Goal: Task Accomplishment & Management: Use online tool/utility

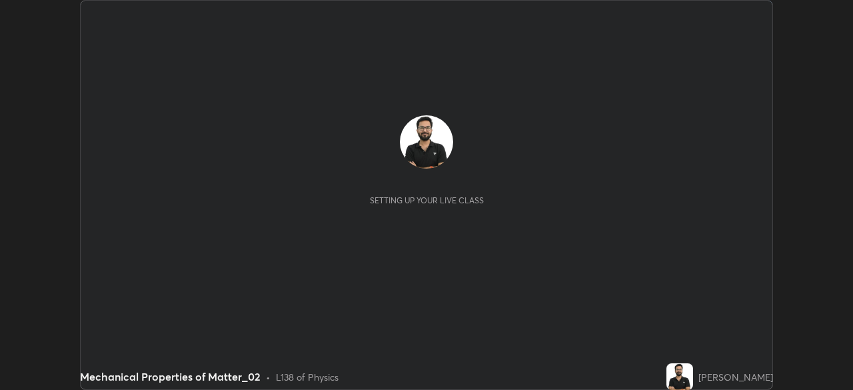
scroll to position [390, 853]
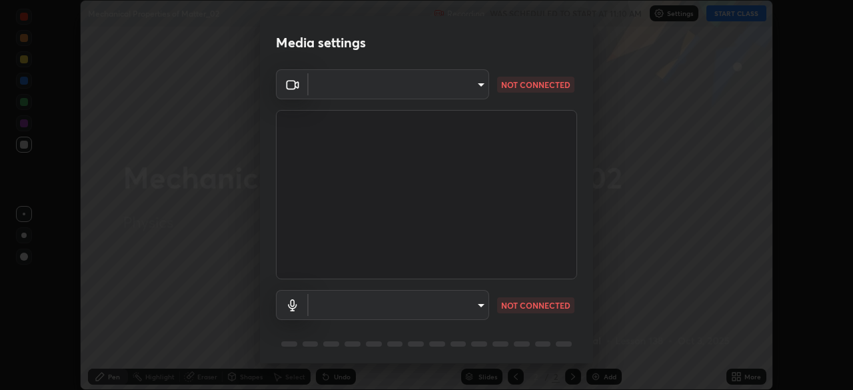
type input "78cfd06ab845a6670bd6b41bc9e532a74a61c5b076cd205a076ea7eadb4db4c9"
type input "69be97f84e7049c03813f0bcc4bf6ee2b0abac823b5cb4bd6cd9a10a9ec1d596"
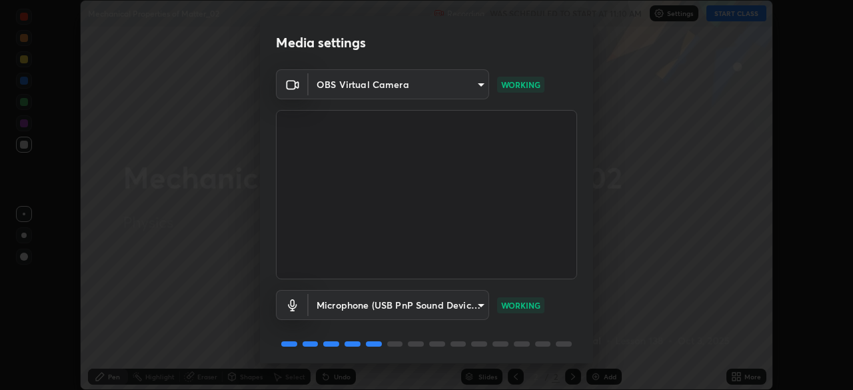
scroll to position [47, 0]
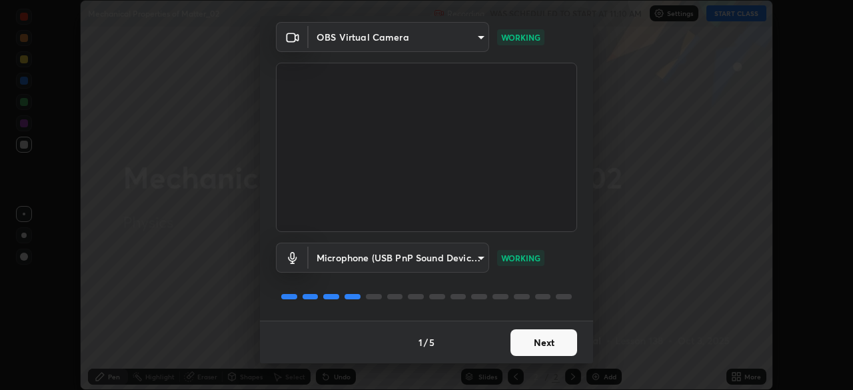
click at [542, 336] on button "Next" at bounding box center [544, 342] width 67 height 27
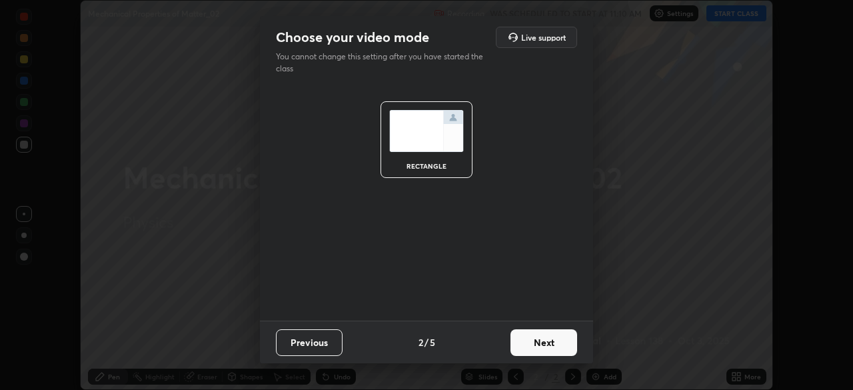
scroll to position [0, 0]
click at [548, 343] on button "Next" at bounding box center [544, 342] width 67 height 27
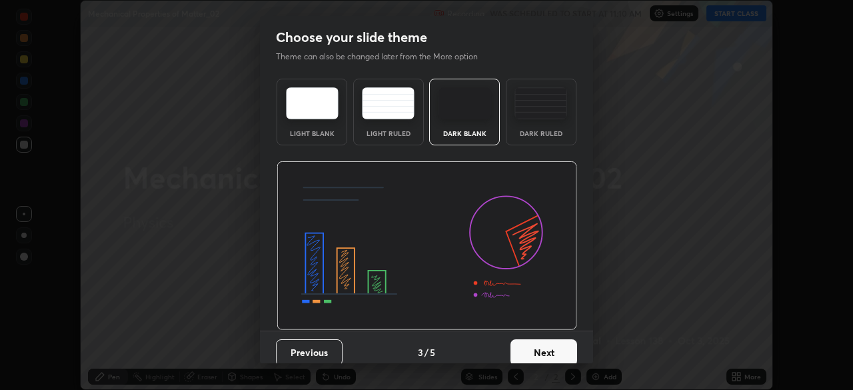
click at [523, 130] on div "Dark Ruled" at bounding box center [541, 133] width 53 height 7
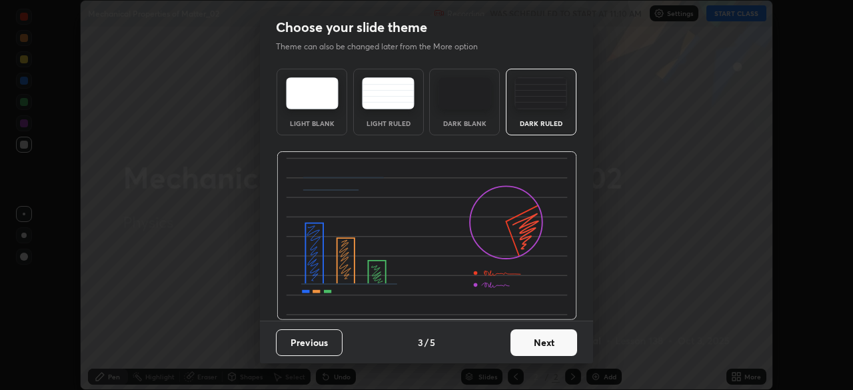
click at [550, 339] on button "Next" at bounding box center [544, 342] width 67 height 27
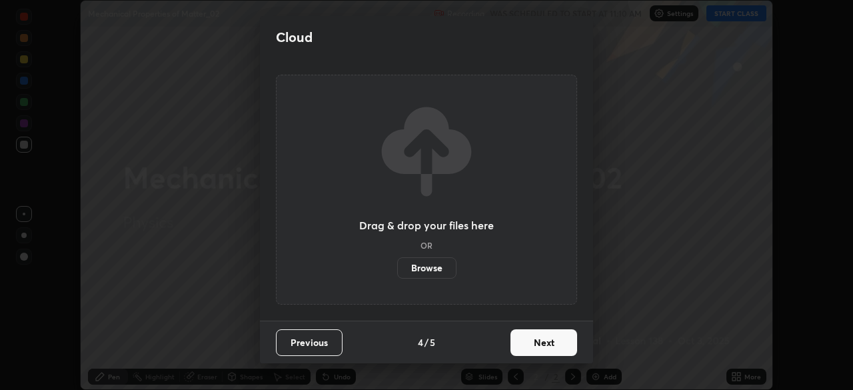
scroll to position [0, 0]
click at [552, 341] on button "Next" at bounding box center [544, 342] width 67 height 27
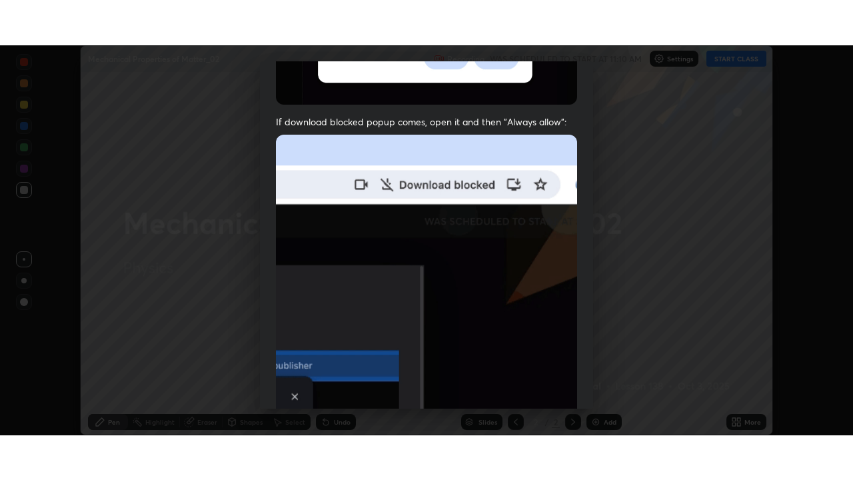
scroll to position [319, 0]
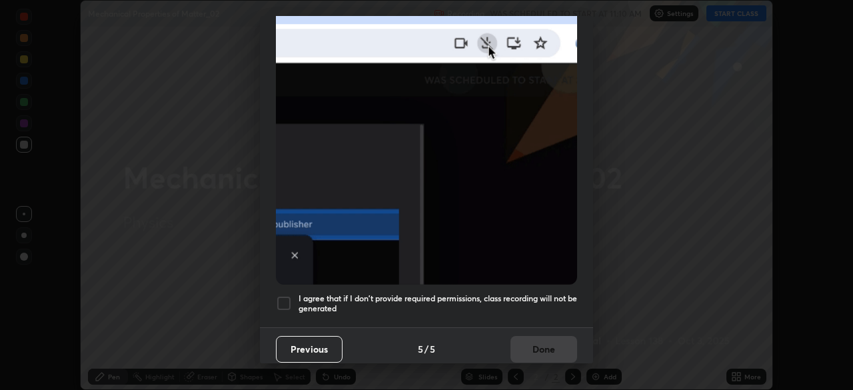
click at [462, 297] on h5 "I agree that if I don't provide required permissions, class recording will not …" at bounding box center [438, 303] width 279 height 21
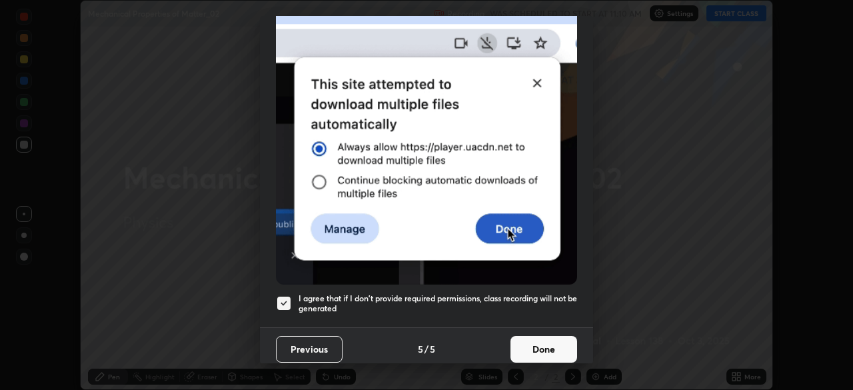
click at [529, 341] on button "Done" at bounding box center [544, 349] width 67 height 27
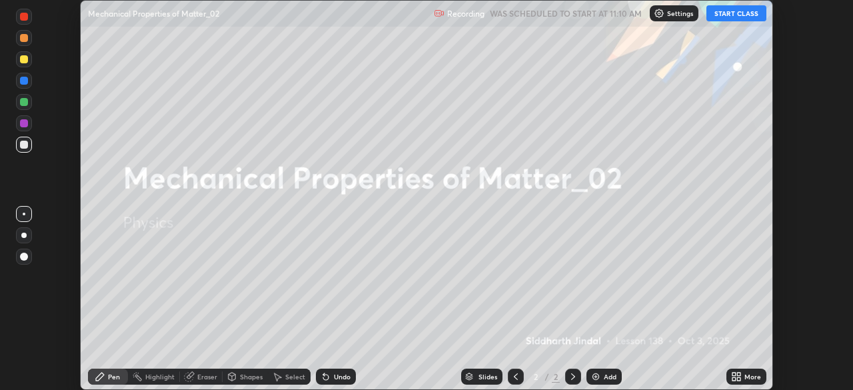
click at [743, 377] on div "More" at bounding box center [747, 377] width 40 height 16
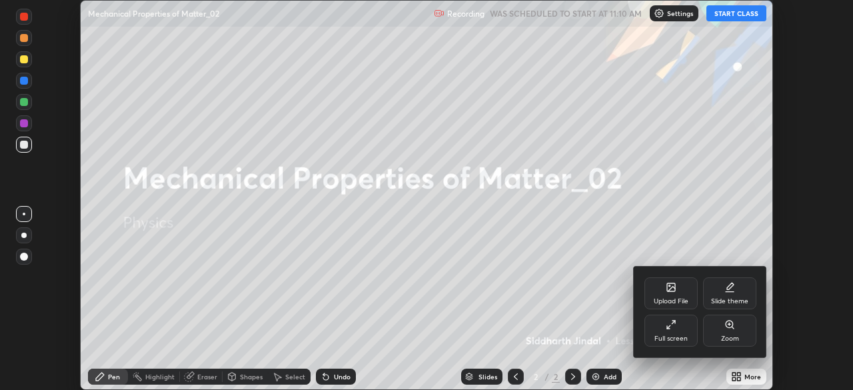
click at [665, 329] on div "Full screen" at bounding box center [671, 331] width 53 height 32
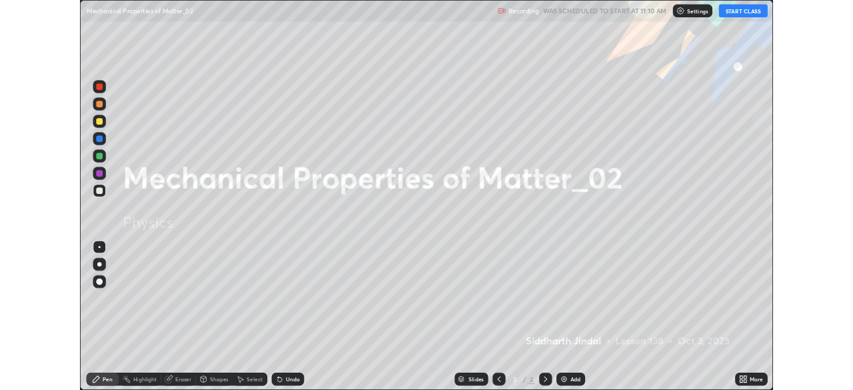
scroll to position [480, 853]
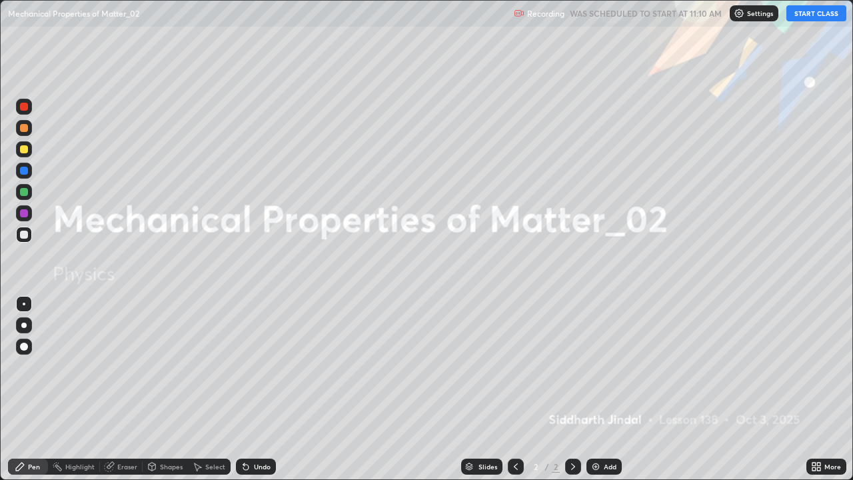
click at [815, 13] on button "START CLASS" at bounding box center [817, 13] width 60 height 16
click at [574, 389] on div at bounding box center [573, 467] width 16 height 16
click at [605, 389] on div "Add" at bounding box center [610, 466] width 13 height 7
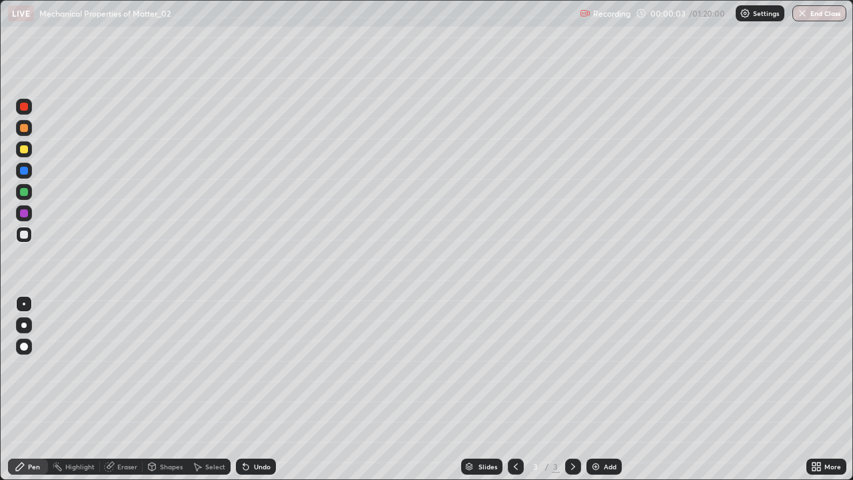
click at [24, 325] on div at bounding box center [23, 325] width 5 height 5
click at [23, 237] on div at bounding box center [24, 235] width 8 height 8
click at [250, 389] on div "Undo" at bounding box center [256, 467] width 40 height 16
click at [23, 191] on div at bounding box center [24, 192] width 8 height 8
click at [823, 389] on div "More" at bounding box center [827, 467] width 40 height 16
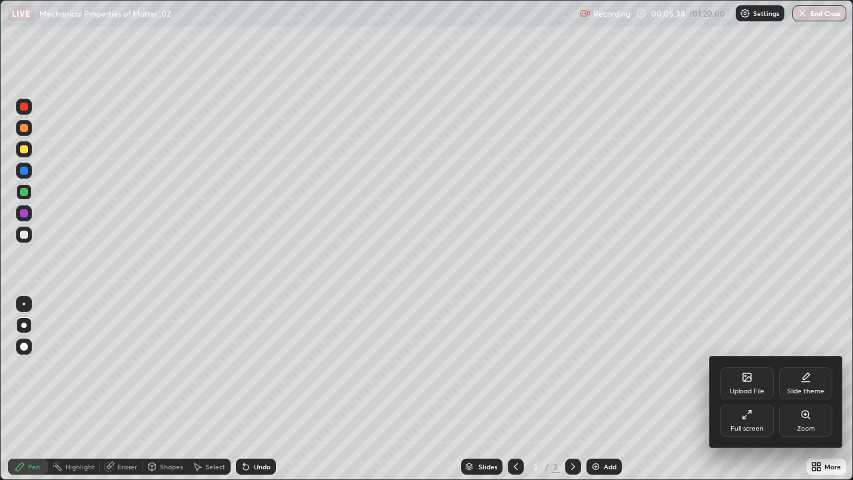
click at [753, 389] on div "Full screen" at bounding box center [747, 421] width 53 height 32
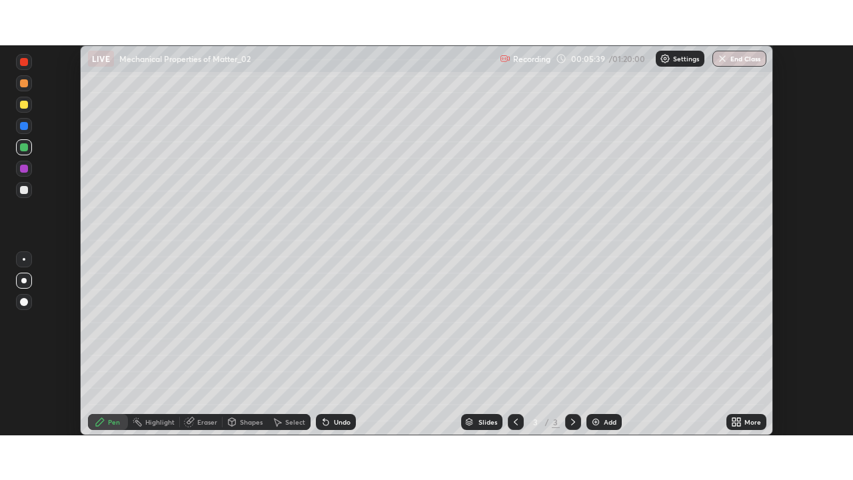
scroll to position [66269, 65806]
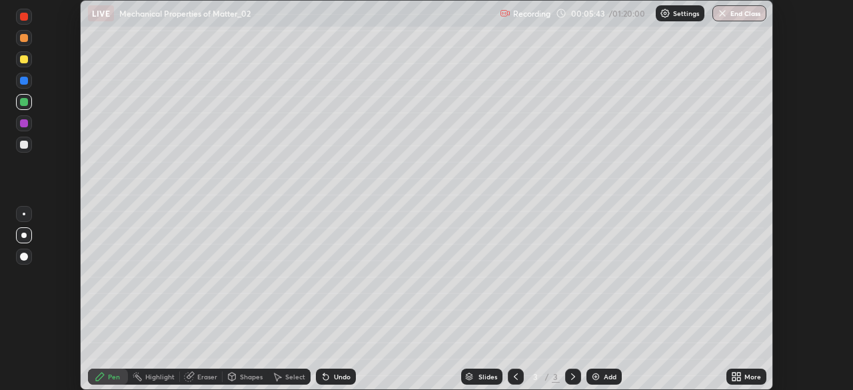
click at [748, 373] on div "More" at bounding box center [753, 376] width 17 height 7
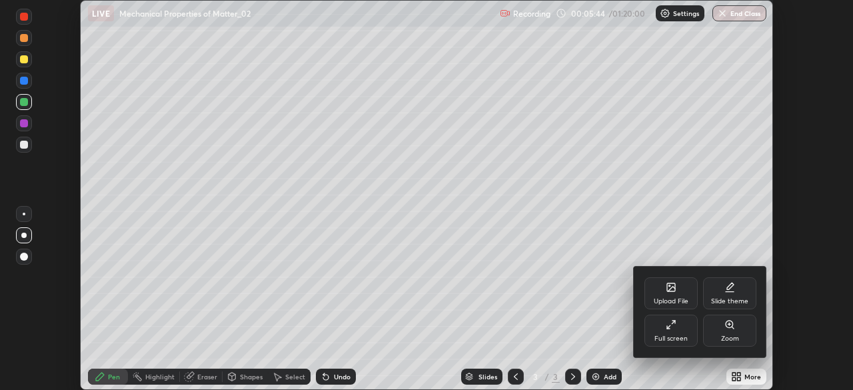
click at [669, 333] on div "Full screen" at bounding box center [671, 331] width 53 height 32
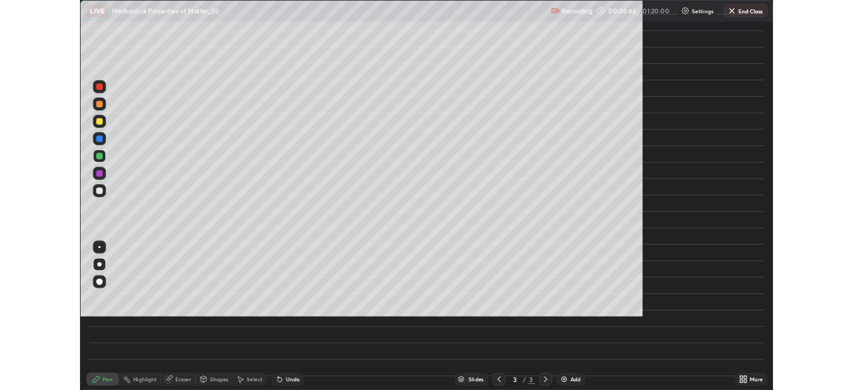
scroll to position [480, 853]
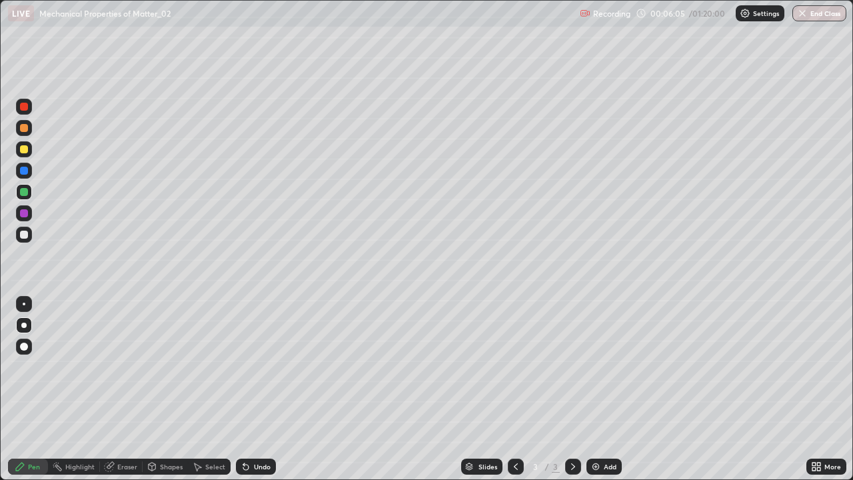
click at [115, 389] on div "Eraser" at bounding box center [121, 467] width 43 height 16
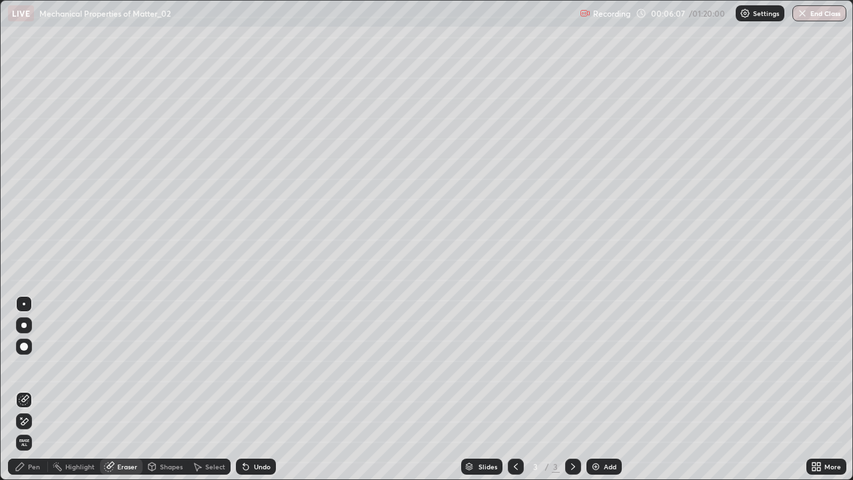
click at [23, 389] on icon at bounding box center [24, 421] width 11 height 11
click at [19, 389] on icon at bounding box center [20, 467] width 8 height 8
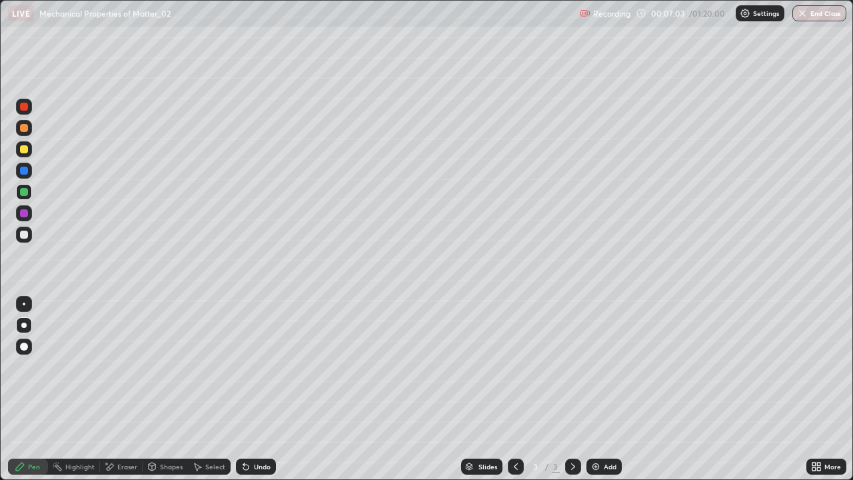
click at [600, 389] on div "Add" at bounding box center [604, 467] width 35 height 16
click at [23, 235] on div at bounding box center [24, 235] width 8 height 8
click at [254, 389] on div "Undo" at bounding box center [262, 466] width 17 height 7
click at [248, 389] on icon at bounding box center [246, 466] width 11 height 11
click at [248, 389] on div "Undo" at bounding box center [256, 467] width 40 height 16
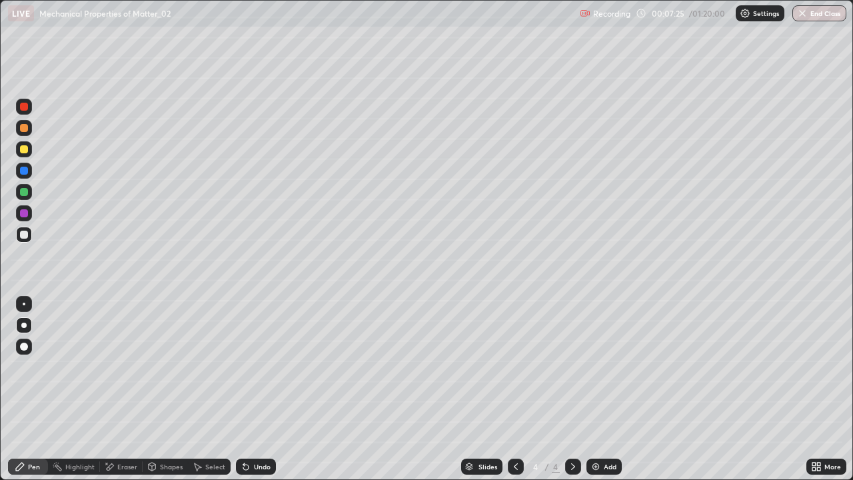
click at [248, 389] on div "Undo" at bounding box center [253, 466] width 45 height 27
click at [249, 389] on div "Undo" at bounding box center [256, 467] width 40 height 16
click at [250, 389] on div "Undo" at bounding box center [256, 467] width 40 height 16
click at [251, 389] on div "Undo" at bounding box center [256, 467] width 40 height 16
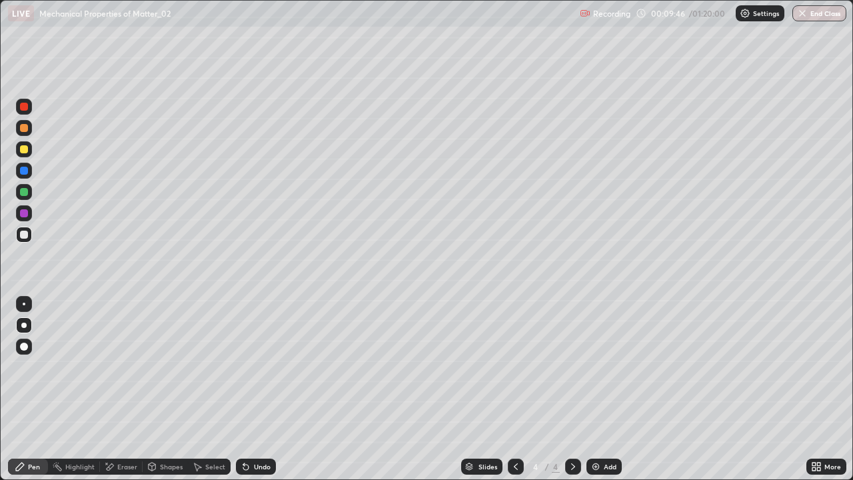
click at [267, 389] on div "Undo" at bounding box center [256, 467] width 40 height 16
click at [261, 389] on div "Undo" at bounding box center [253, 466] width 45 height 27
click at [260, 389] on div "Undo" at bounding box center [253, 466] width 45 height 27
click at [259, 389] on div "Undo" at bounding box center [253, 466] width 45 height 27
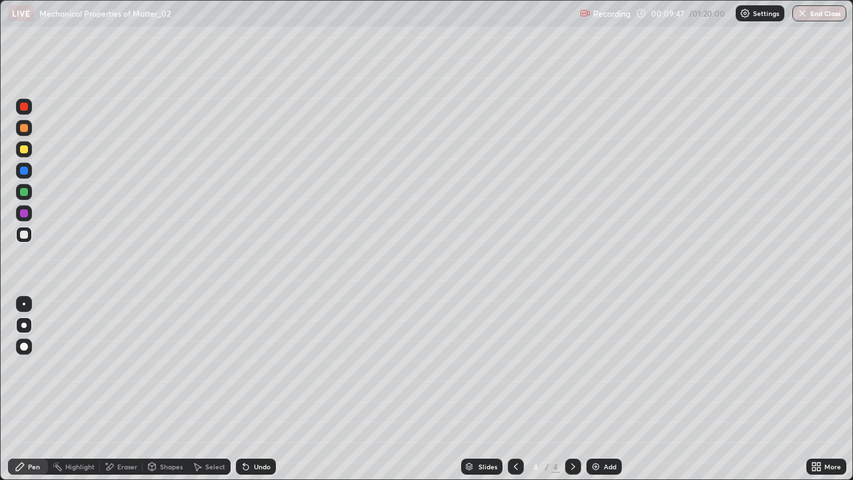
click at [259, 389] on div "Undo" at bounding box center [253, 466] width 45 height 27
click at [263, 389] on div "Undo" at bounding box center [256, 467] width 40 height 16
click at [262, 389] on div "Undo" at bounding box center [262, 466] width 17 height 7
click at [260, 389] on div "Undo" at bounding box center [262, 466] width 17 height 7
click at [259, 389] on div "Undo" at bounding box center [262, 466] width 17 height 7
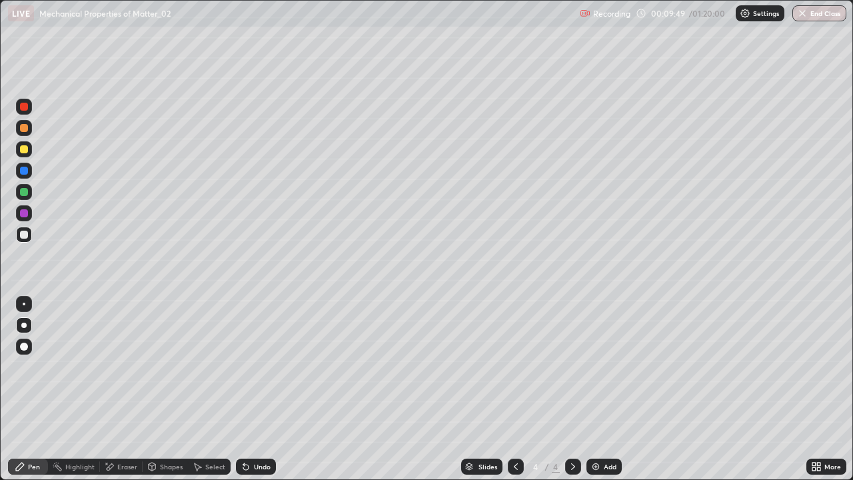
click at [255, 389] on div "Undo" at bounding box center [262, 466] width 17 height 7
click at [257, 389] on div "Undo" at bounding box center [262, 466] width 17 height 7
click at [256, 389] on div "Undo" at bounding box center [262, 466] width 17 height 7
click at [266, 389] on div "Undo" at bounding box center [262, 466] width 17 height 7
click at [265, 389] on div "Undo" at bounding box center [262, 466] width 17 height 7
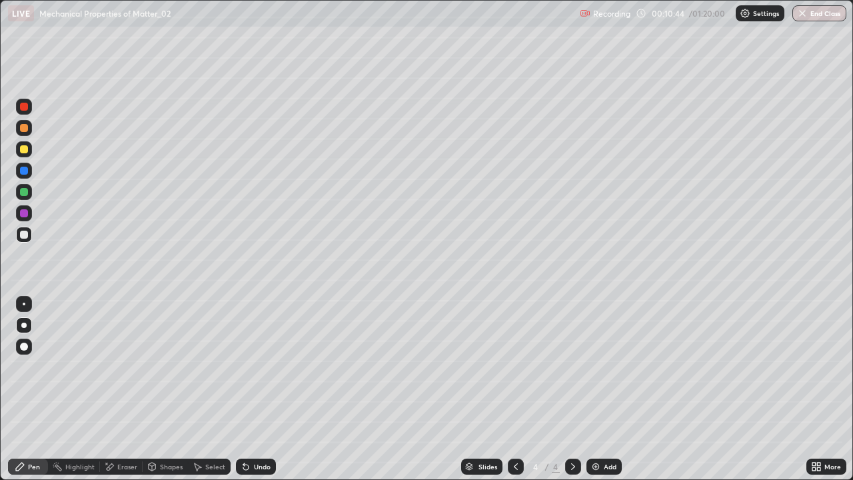
click at [255, 389] on div "Undo" at bounding box center [262, 466] width 17 height 7
click at [254, 389] on div "Undo" at bounding box center [262, 466] width 17 height 7
click at [251, 389] on div "Undo" at bounding box center [256, 467] width 40 height 16
click at [249, 389] on div "Undo" at bounding box center [256, 467] width 40 height 16
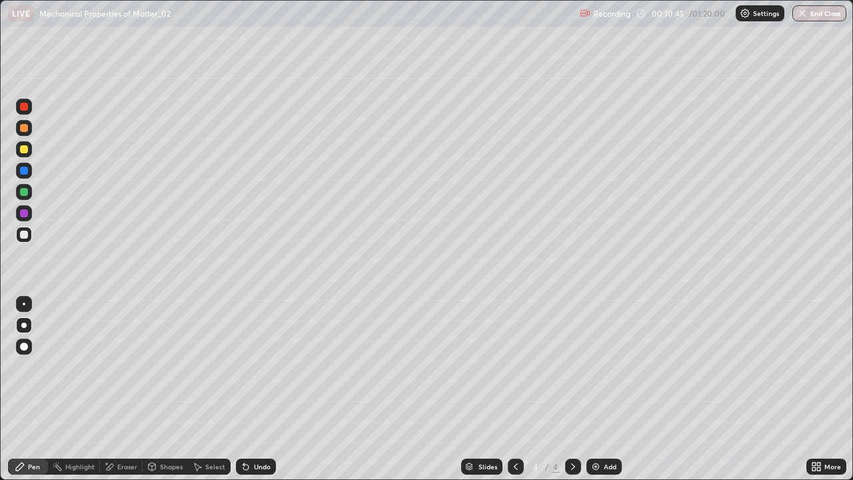
click at [249, 389] on icon at bounding box center [246, 466] width 11 height 11
click at [251, 389] on div "Undo" at bounding box center [256, 467] width 40 height 16
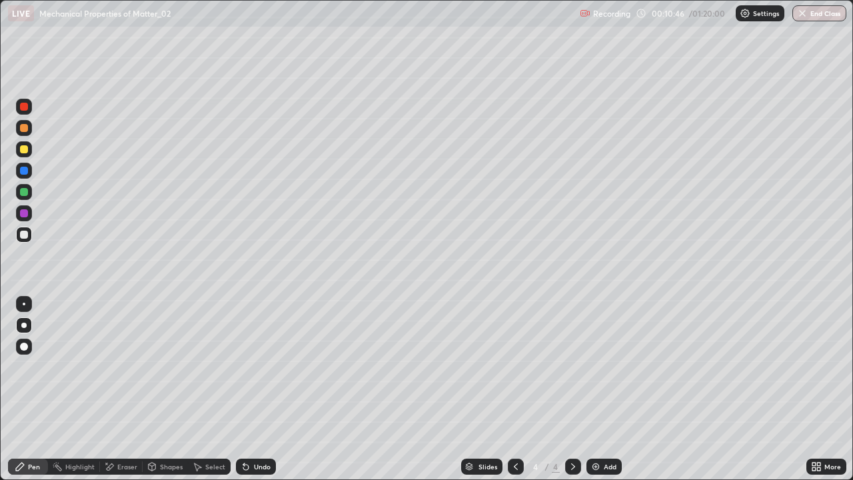
click at [254, 389] on div "Undo" at bounding box center [262, 466] width 17 height 7
click at [27, 149] on div at bounding box center [24, 149] width 8 height 8
click at [255, 389] on div "Undo" at bounding box center [262, 466] width 17 height 7
click at [258, 389] on div "Undo" at bounding box center [256, 467] width 40 height 16
click at [577, 389] on icon at bounding box center [573, 466] width 11 height 11
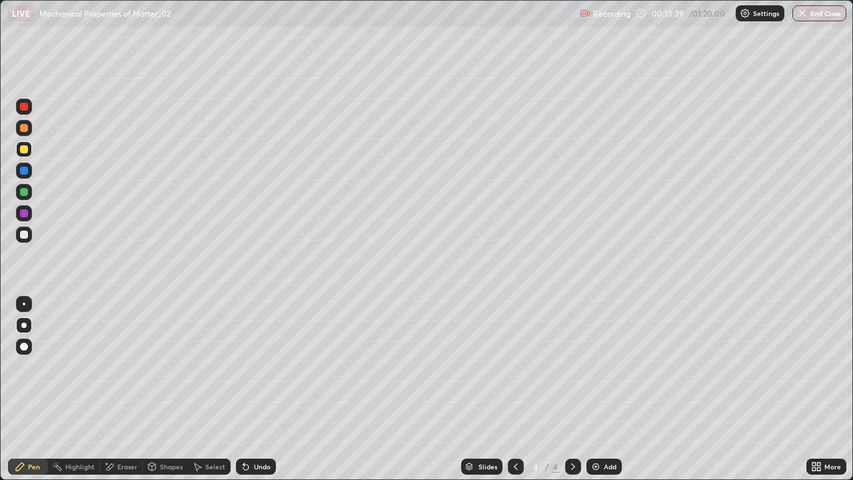
click at [575, 389] on icon at bounding box center [573, 466] width 11 height 11
click at [572, 389] on icon at bounding box center [573, 466] width 4 height 7
click at [605, 389] on div "Add" at bounding box center [604, 467] width 35 height 16
click at [21, 234] on div at bounding box center [24, 235] width 8 height 8
click at [259, 389] on div "Undo" at bounding box center [256, 467] width 40 height 16
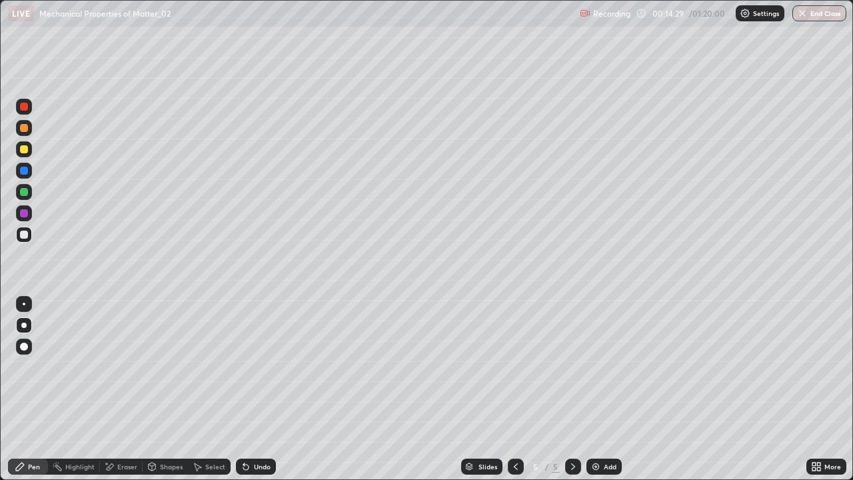
click at [254, 389] on div "Undo" at bounding box center [253, 466] width 45 height 27
click at [257, 389] on div "Undo" at bounding box center [256, 467] width 40 height 16
click at [255, 389] on div "Undo" at bounding box center [262, 466] width 17 height 7
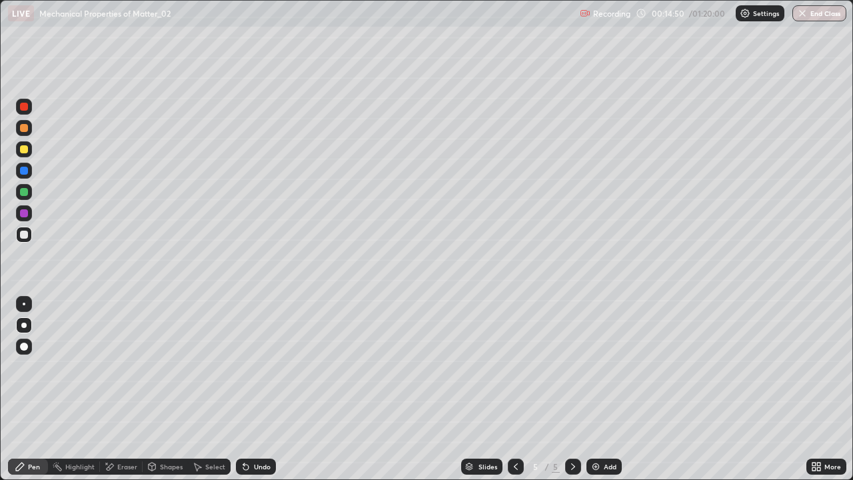
click at [254, 389] on div "Undo" at bounding box center [262, 466] width 17 height 7
click at [251, 389] on div "Undo" at bounding box center [256, 467] width 40 height 16
click at [254, 389] on div "Undo" at bounding box center [262, 466] width 17 height 7
click at [571, 389] on icon at bounding box center [573, 466] width 11 height 11
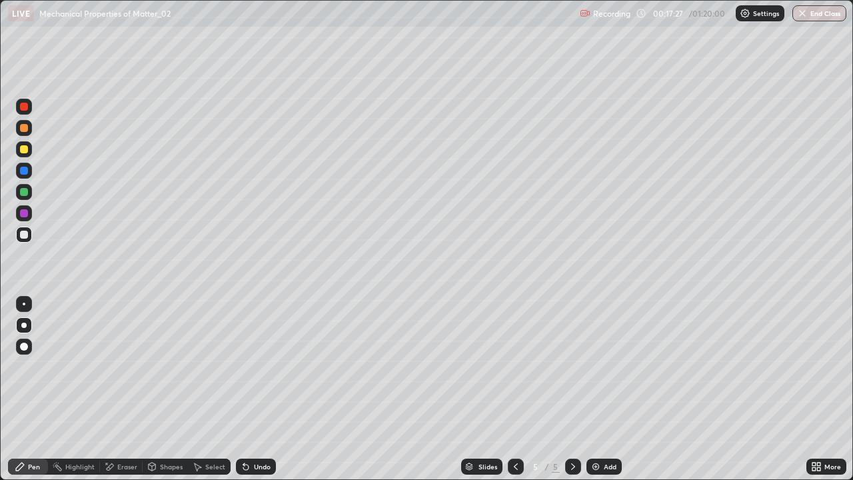
click at [597, 389] on img at bounding box center [596, 466] width 11 height 11
click at [159, 389] on div "Shapes" at bounding box center [165, 467] width 45 height 16
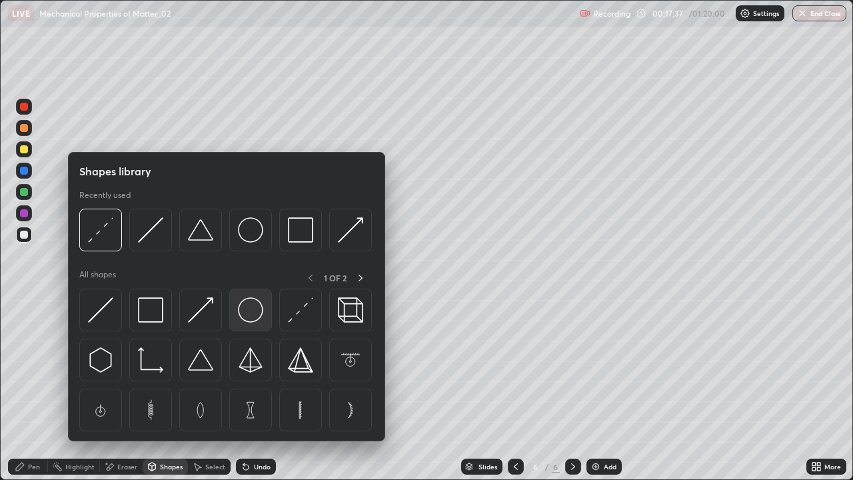
click at [243, 311] on img at bounding box center [250, 309] width 25 height 25
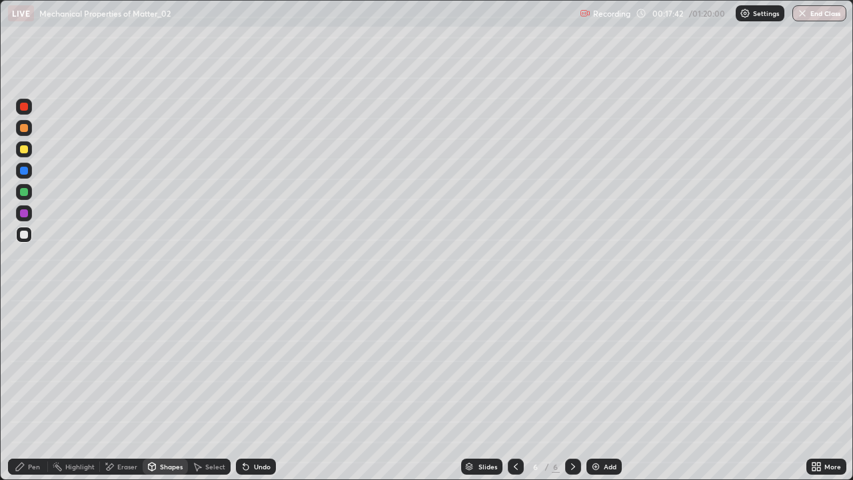
click at [251, 389] on div "Undo" at bounding box center [256, 467] width 40 height 16
click at [244, 389] on icon at bounding box center [245, 467] width 5 height 5
click at [259, 389] on div "Undo" at bounding box center [262, 466] width 17 height 7
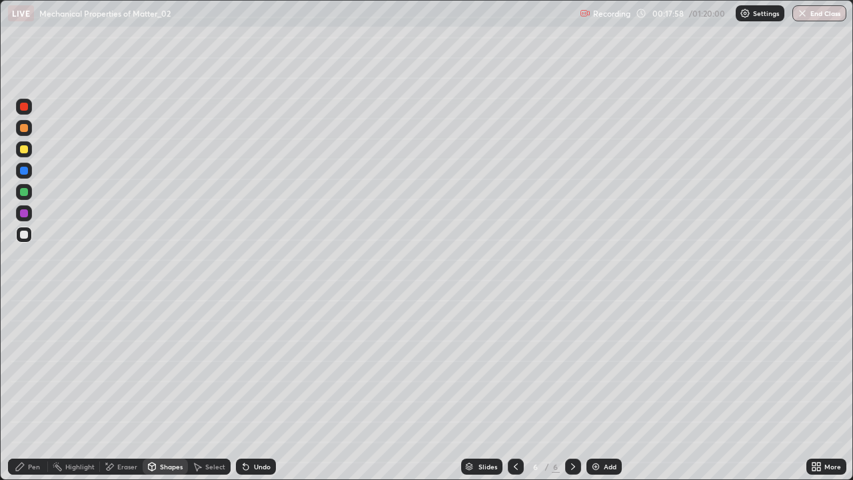
click at [251, 389] on div "Undo" at bounding box center [256, 467] width 40 height 16
click at [35, 389] on div "Pen" at bounding box center [34, 466] width 12 height 7
click at [208, 389] on div "Select" at bounding box center [215, 466] width 20 height 7
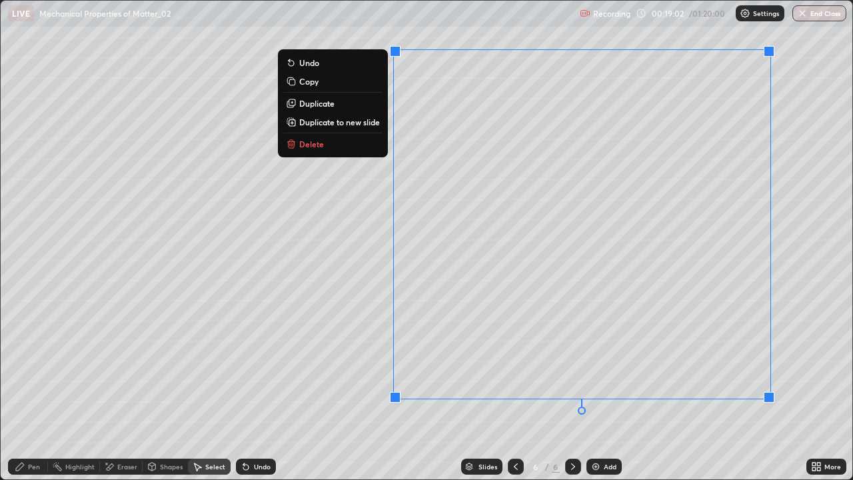
click at [307, 147] on p "Delete" at bounding box center [311, 144] width 25 height 11
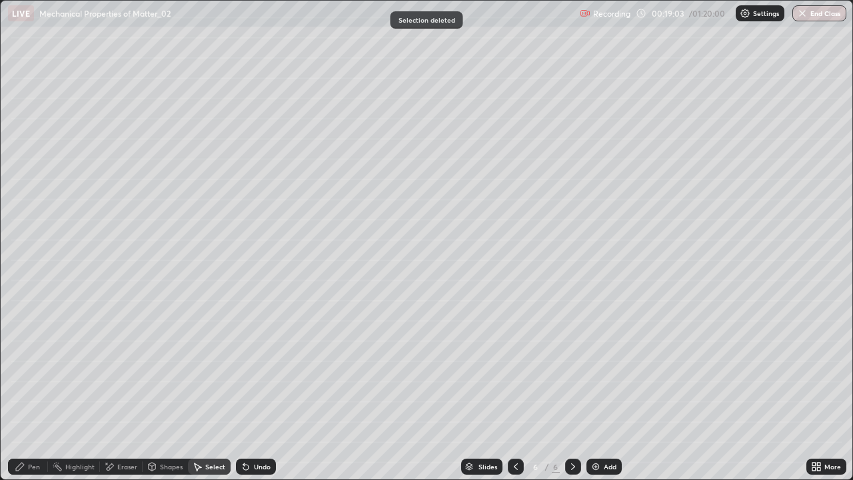
click at [31, 389] on div "Pen" at bounding box center [34, 466] width 12 height 7
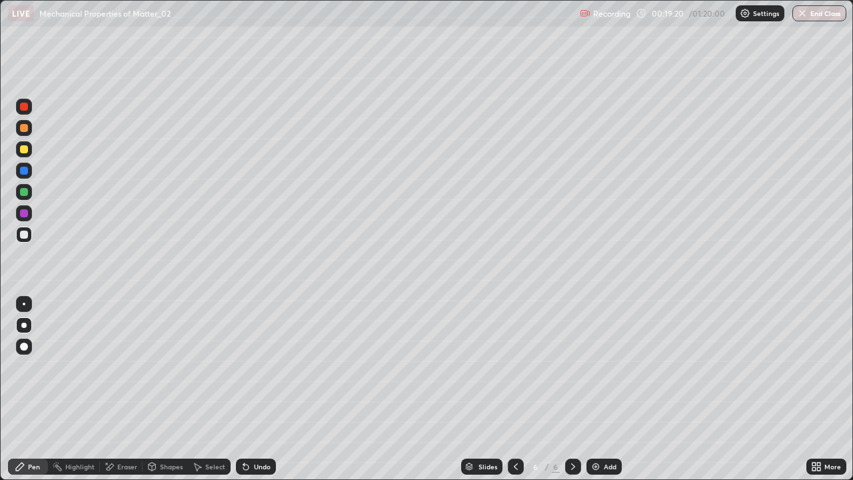
click at [247, 389] on icon at bounding box center [246, 466] width 11 height 11
click at [133, 389] on div "Eraser" at bounding box center [127, 466] width 20 height 7
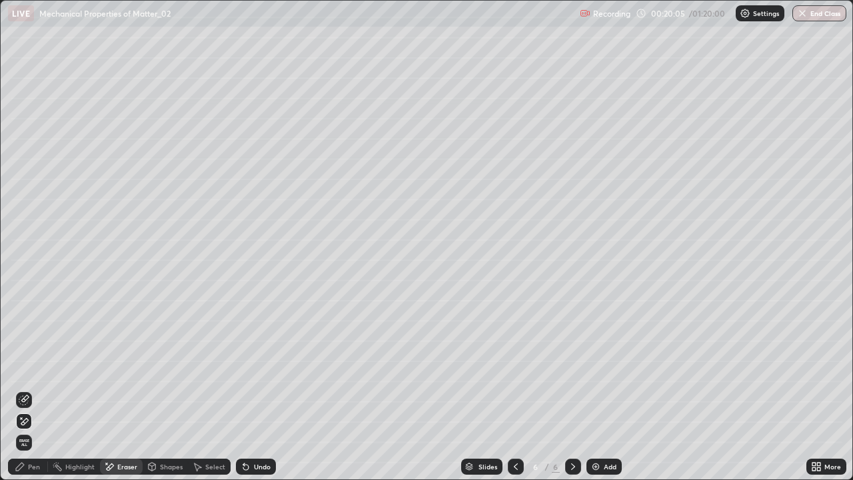
click at [36, 389] on div "Pen" at bounding box center [28, 467] width 40 height 16
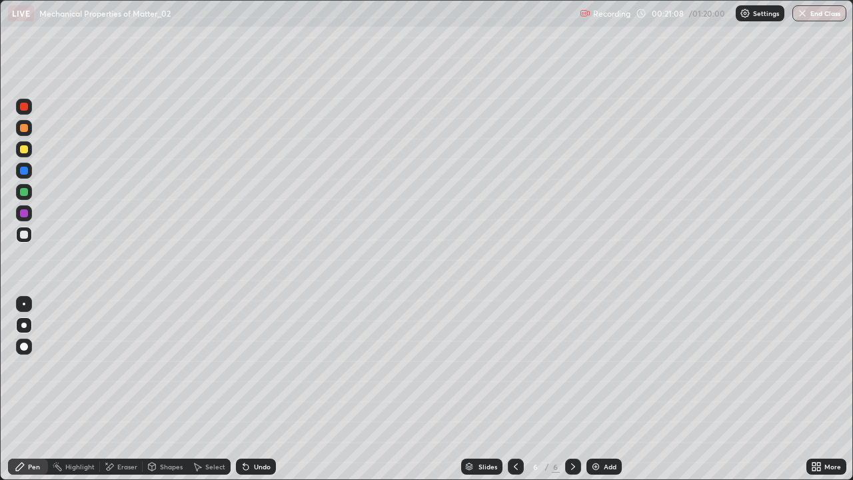
click at [27, 149] on div at bounding box center [24, 149] width 8 height 8
click at [259, 389] on div "Undo" at bounding box center [262, 466] width 17 height 7
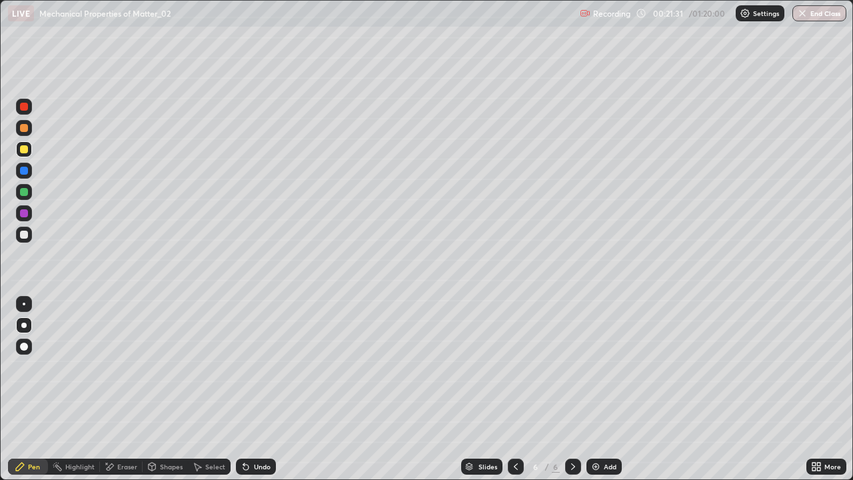
click at [259, 389] on div "Undo" at bounding box center [256, 467] width 40 height 16
click at [254, 389] on div "Undo" at bounding box center [262, 466] width 17 height 7
click at [256, 389] on div "Undo" at bounding box center [262, 466] width 17 height 7
click at [257, 389] on div "Undo" at bounding box center [262, 466] width 17 height 7
click at [258, 389] on div "Undo" at bounding box center [262, 466] width 17 height 7
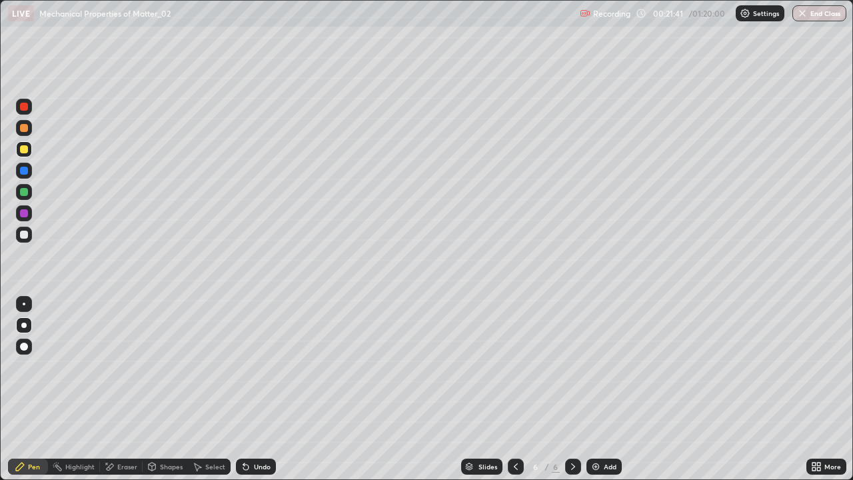
click at [259, 389] on div "Undo" at bounding box center [262, 466] width 17 height 7
click at [259, 389] on div "Undo" at bounding box center [256, 467] width 40 height 16
click at [259, 389] on div "Undo" at bounding box center [262, 466] width 17 height 7
click at [261, 389] on div "Undo" at bounding box center [262, 466] width 17 height 7
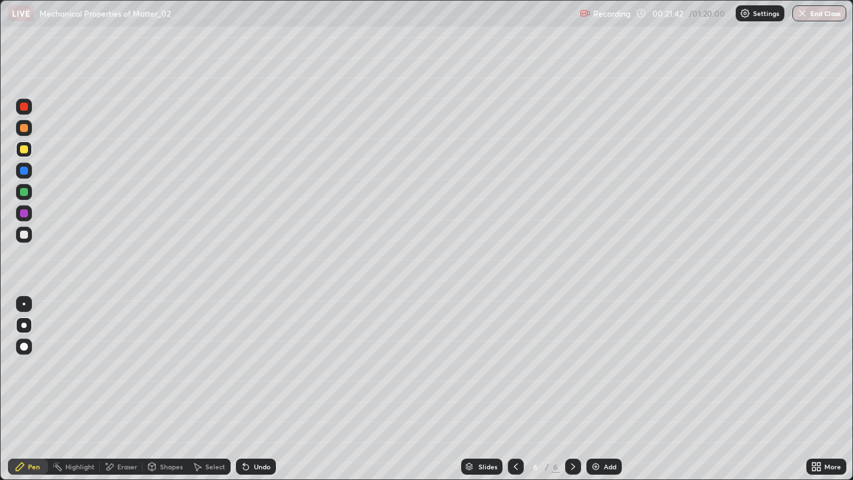
click at [261, 389] on div "Undo" at bounding box center [262, 466] width 17 height 7
click at [260, 389] on div "Undo" at bounding box center [262, 466] width 17 height 7
click at [261, 389] on div "Undo" at bounding box center [262, 466] width 17 height 7
click at [257, 389] on div "Undo" at bounding box center [262, 466] width 17 height 7
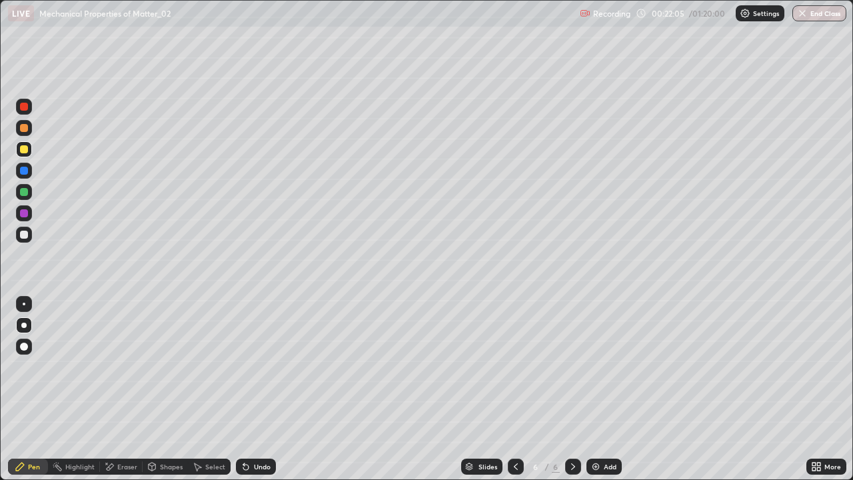
click at [258, 389] on div "Undo" at bounding box center [262, 466] width 17 height 7
click at [256, 389] on div "Undo" at bounding box center [262, 466] width 17 height 7
click at [255, 389] on div "Undo" at bounding box center [256, 467] width 40 height 16
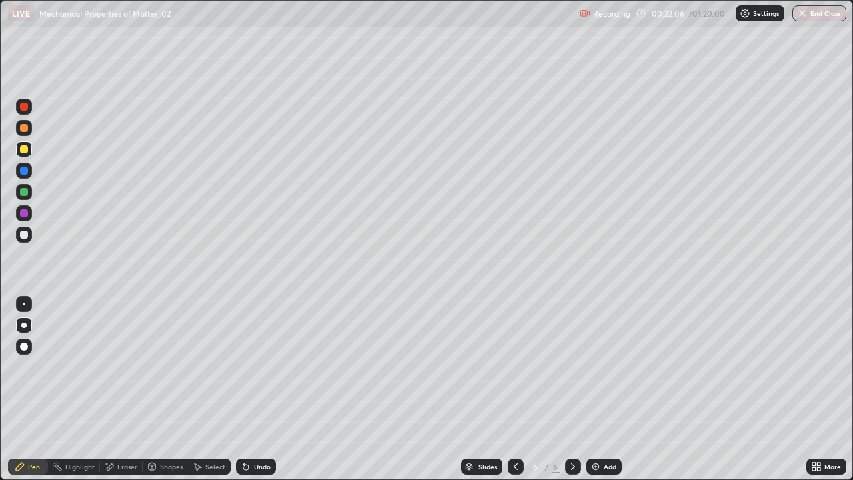
click at [250, 389] on div "Undo" at bounding box center [256, 467] width 40 height 16
click at [251, 389] on div "Undo" at bounding box center [253, 466] width 45 height 27
click at [257, 389] on div "Undo" at bounding box center [262, 466] width 17 height 7
click at [259, 389] on div "Undo" at bounding box center [262, 466] width 17 height 7
click at [257, 389] on div "Undo" at bounding box center [262, 466] width 17 height 7
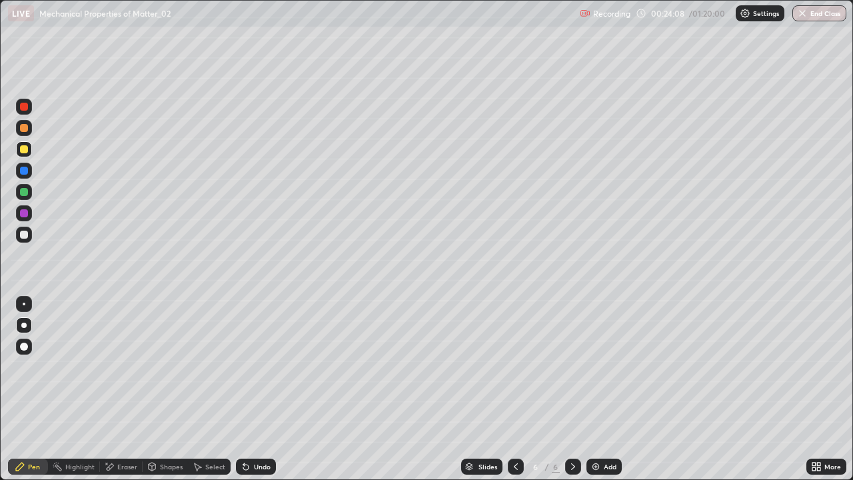
click at [249, 389] on icon at bounding box center [246, 466] width 11 height 11
click at [22, 189] on div at bounding box center [24, 192] width 8 height 8
click at [571, 389] on icon at bounding box center [573, 466] width 11 height 11
click at [573, 389] on icon at bounding box center [573, 466] width 11 height 11
click at [572, 389] on icon at bounding box center [573, 466] width 11 height 11
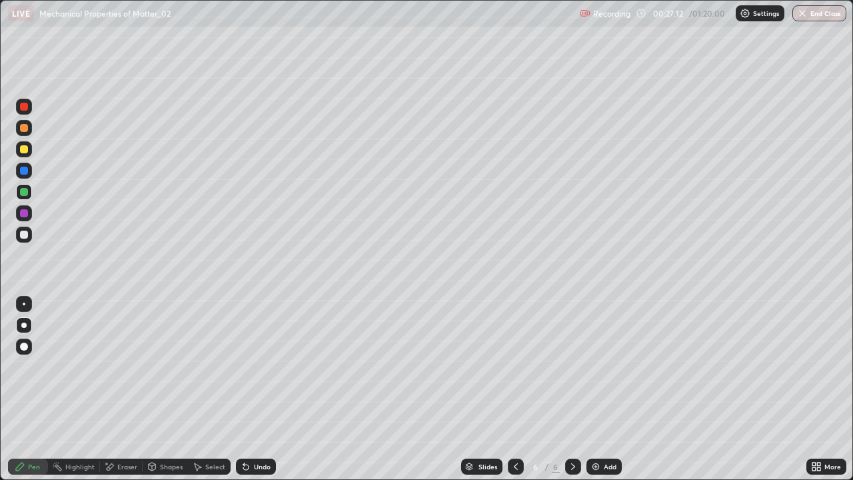
click at [570, 389] on icon at bounding box center [573, 466] width 11 height 11
click at [572, 389] on icon at bounding box center [573, 466] width 11 height 11
click at [601, 389] on div "Add" at bounding box center [604, 467] width 35 height 16
click at [19, 237] on div at bounding box center [24, 235] width 16 height 16
click at [245, 389] on icon at bounding box center [245, 467] width 5 height 5
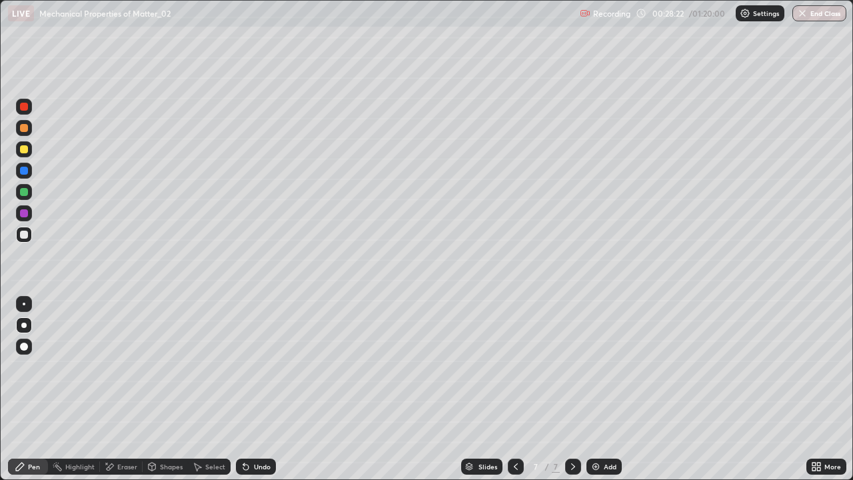
click at [253, 389] on div "Undo" at bounding box center [256, 467] width 40 height 16
click at [254, 389] on div "Undo" at bounding box center [262, 466] width 17 height 7
click at [23, 151] on div at bounding box center [24, 149] width 8 height 8
click at [247, 389] on icon at bounding box center [246, 466] width 11 height 11
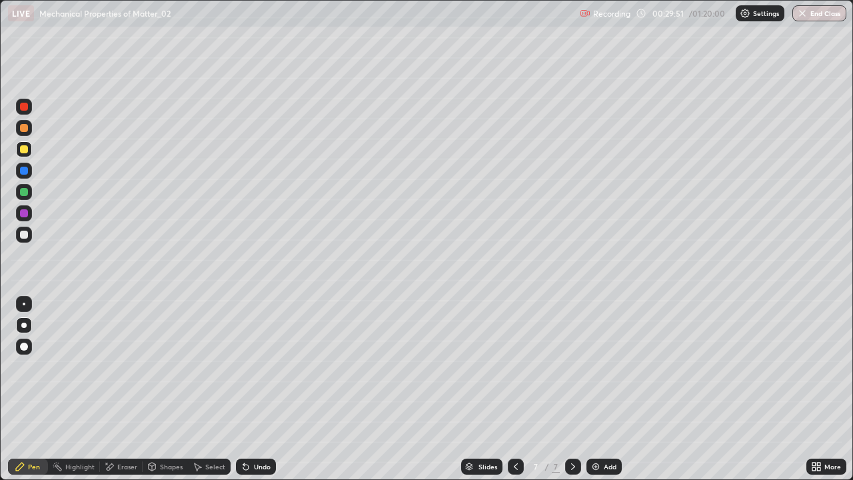
click at [247, 389] on icon at bounding box center [246, 466] width 11 height 11
click at [255, 389] on div "Undo" at bounding box center [262, 466] width 17 height 7
click at [254, 389] on div "Undo" at bounding box center [262, 466] width 17 height 7
click at [251, 389] on div "Undo" at bounding box center [256, 467] width 40 height 16
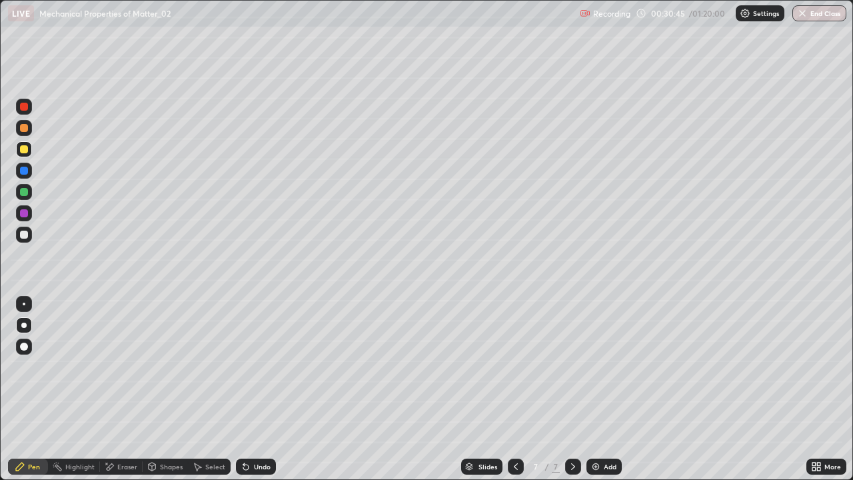
click at [243, 389] on icon at bounding box center [243, 463] width 1 height 1
click at [573, 389] on icon at bounding box center [573, 466] width 11 height 11
click at [572, 389] on icon at bounding box center [573, 466] width 11 height 11
click at [605, 389] on div "Add" at bounding box center [610, 466] width 13 height 7
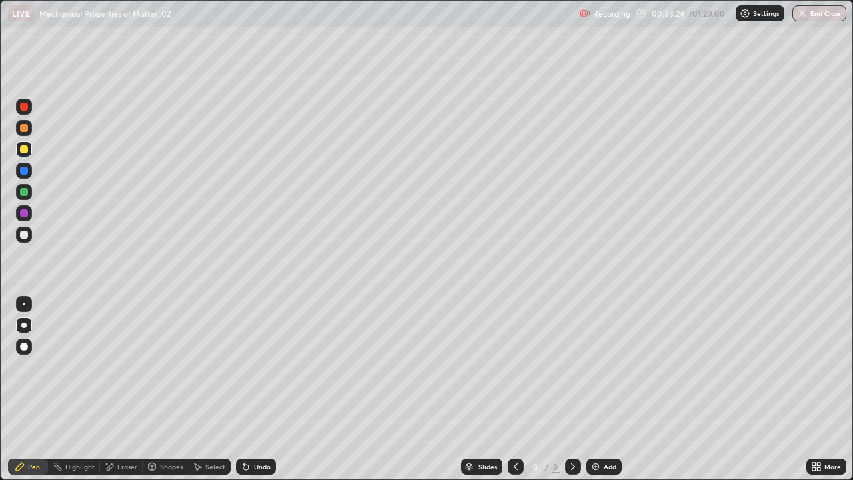
click at [256, 389] on div "Undo" at bounding box center [262, 466] width 17 height 7
click at [258, 389] on div "Undo" at bounding box center [262, 466] width 17 height 7
click at [254, 389] on div "Undo" at bounding box center [256, 467] width 40 height 16
click at [264, 389] on div "Undo" at bounding box center [262, 466] width 17 height 7
click at [119, 389] on div "Eraser" at bounding box center [127, 466] width 20 height 7
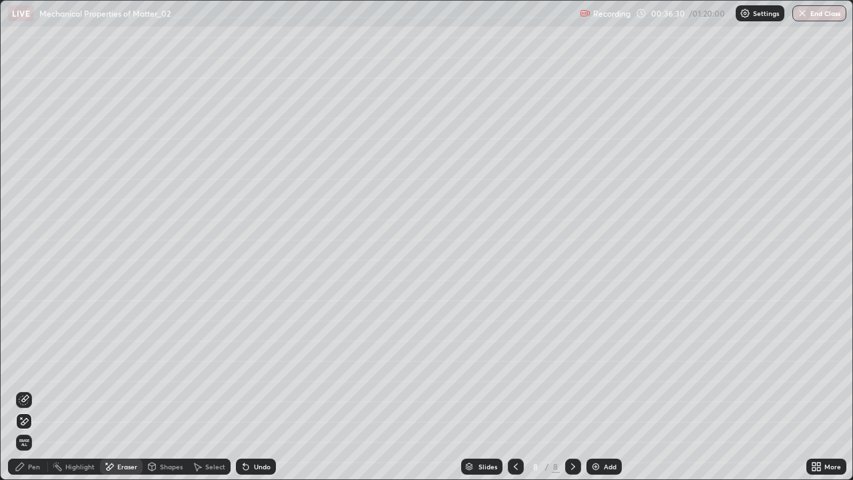
click at [27, 389] on div "Pen" at bounding box center [28, 467] width 40 height 16
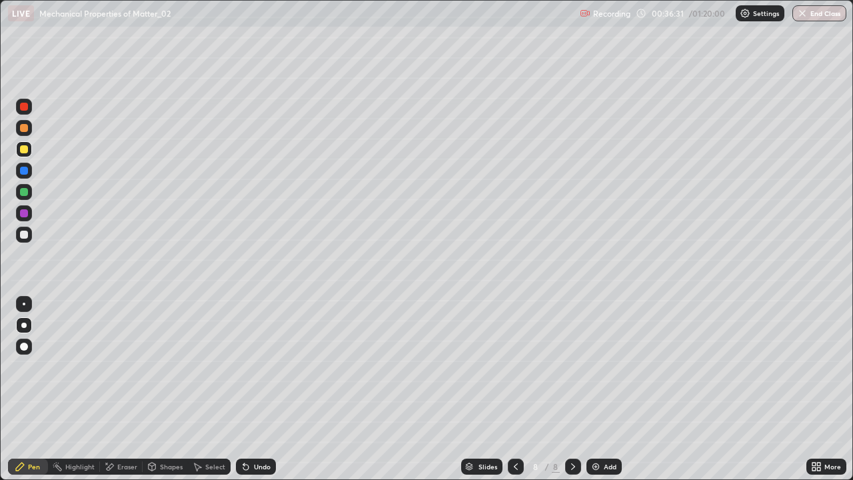
click at [20, 191] on div at bounding box center [24, 192] width 8 height 8
click at [825, 389] on div "More" at bounding box center [833, 466] width 17 height 7
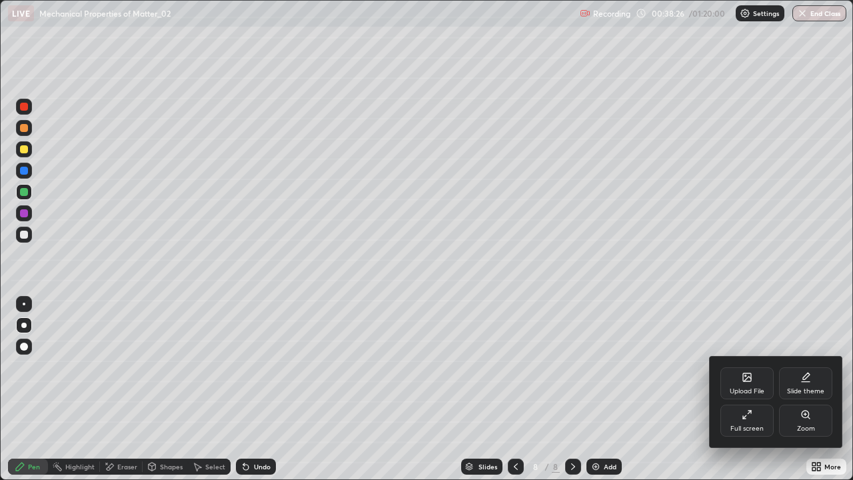
click at [811, 389] on div "Zoom" at bounding box center [805, 421] width 53 height 32
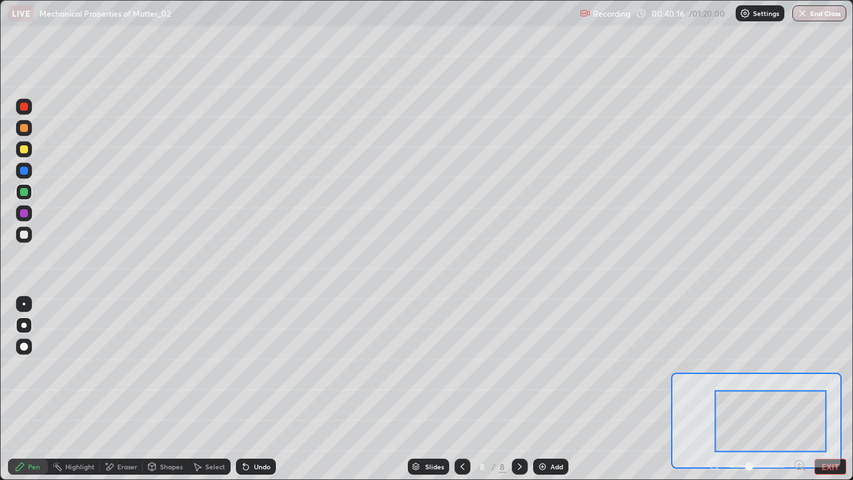
click at [837, 389] on button "EXIT" at bounding box center [831, 467] width 32 height 16
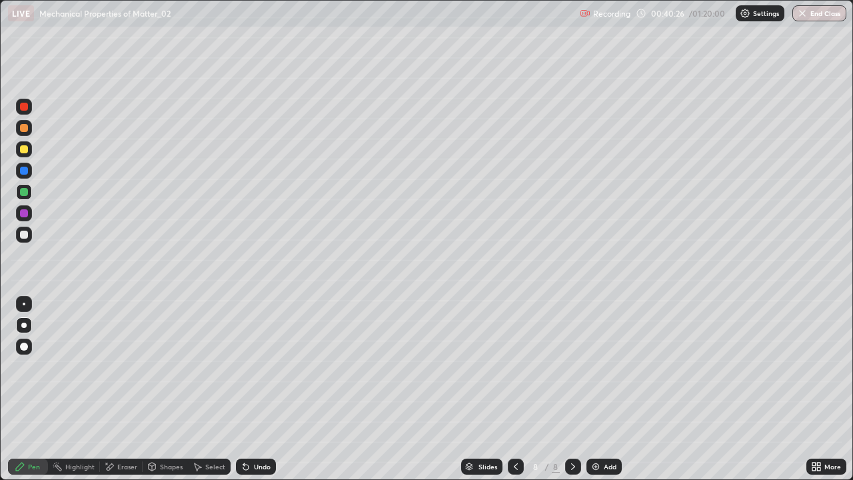
click at [264, 389] on div "Undo" at bounding box center [262, 466] width 17 height 7
click at [260, 389] on div "Undo" at bounding box center [262, 466] width 17 height 7
click at [258, 389] on div "Undo" at bounding box center [262, 466] width 17 height 7
click at [571, 389] on icon at bounding box center [573, 466] width 11 height 11
click at [597, 389] on div "Add" at bounding box center [604, 467] width 35 height 16
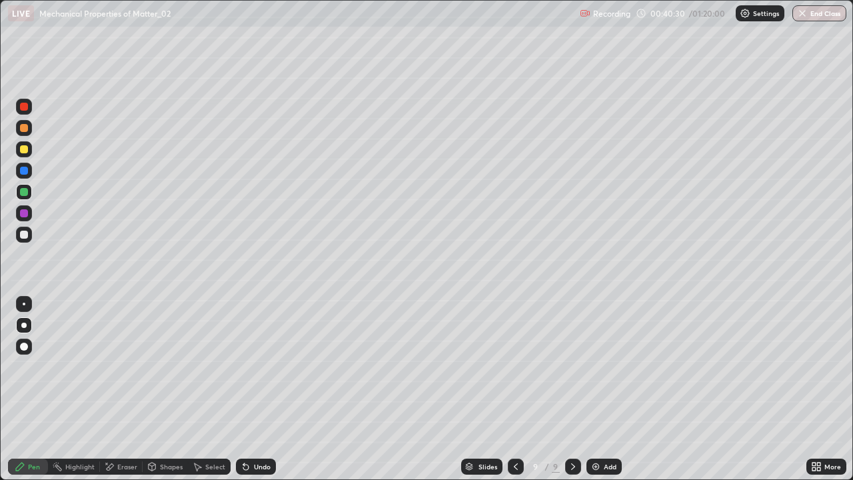
click at [23, 231] on div at bounding box center [24, 235] width 8 height 8
click at [248, 389] on icon at bounding box center [246, 466] width 11 height 11
click at [247, 389] on icon at bounding box center [246, 466] width 11 height 11
click at [259, 389] on div "Undo" at bounding box center [262, 466] width 17 height 7
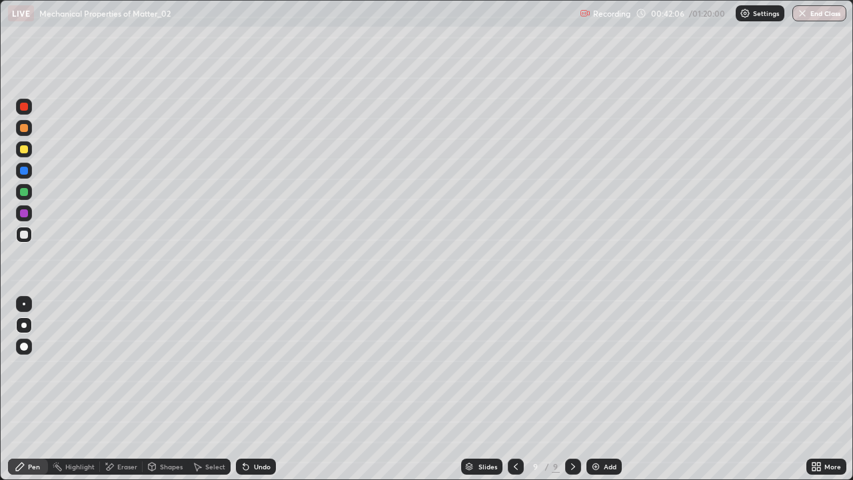
click at [265, 389] on div "Undo" at bounding box center [262, 466] width 17 height 7
click at [572, 389] on icon at bounding box center [573, 466] width 11 height 11
click at [572, 389] on icon at bounding box center [573, 466] width 4 height 7
click at [579, 389] on div at bounding box center [573, 467] width 16 height 16
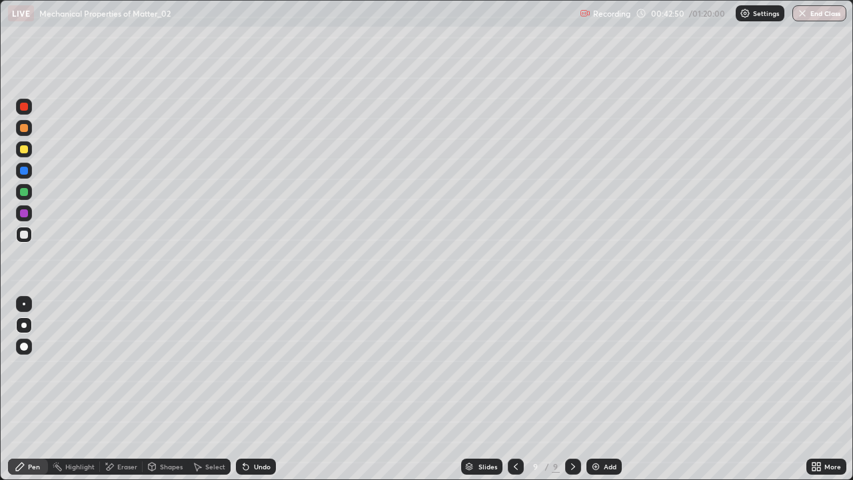
click at [572, 389] on icon at bounding box center [573, 466] width 11 height 11
click at [573, 389] on icon at bounding box center [573, 466] width 11 height 11
click at [611, 389] on div "Add" at bounding box center [604, 467] width 35 height 16
click at [513, 389] on div at bounding box center [515, 467] width 16 height 16
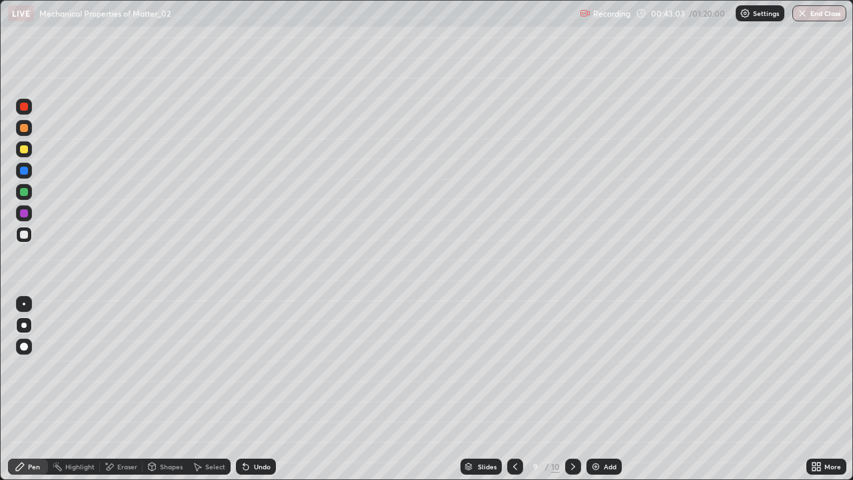
click at [572, 389] on icon at bounding box center [573, 466] width 11 height 11
click at [25, 352] on div at bounding box center [24, 347] width 16 height 16
click at [171, 389] on div "Shapes" at bounding box center [171, 466] width 23 height 7
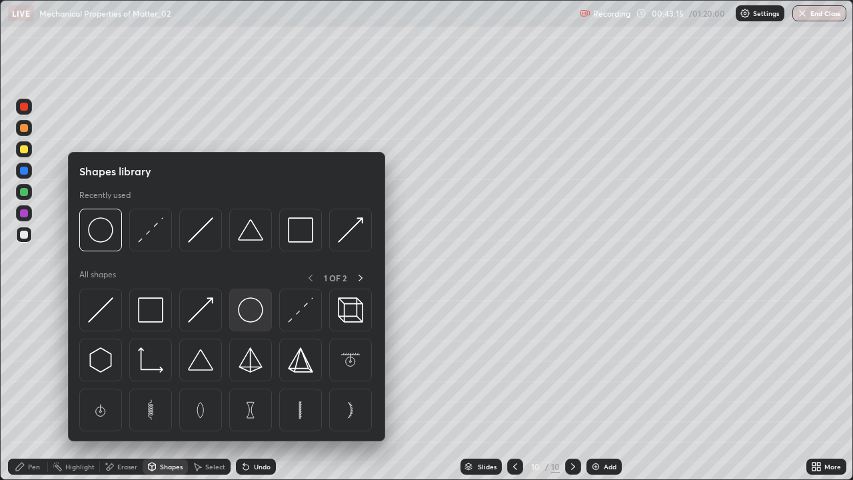
click at [251, 314] on img at bounding box center [250, 309] width 25 height 25
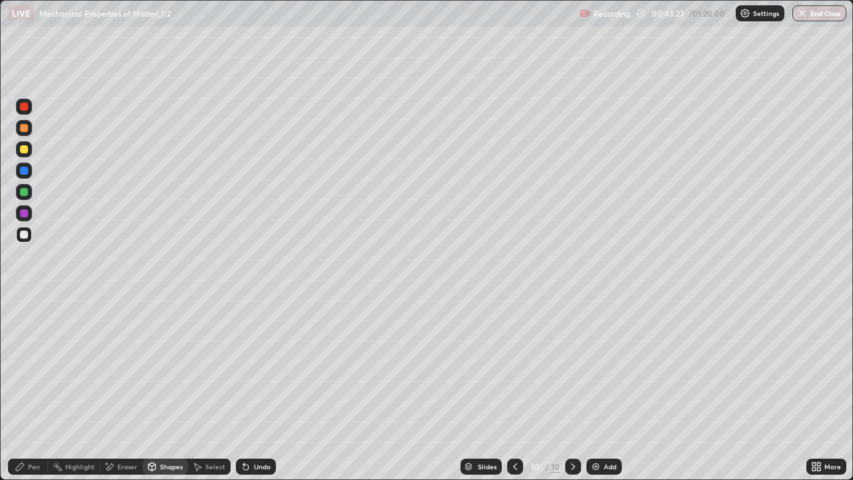
click at [119, 389] on div "Eraser" at bounding box center [127, 466] width 20 height 7
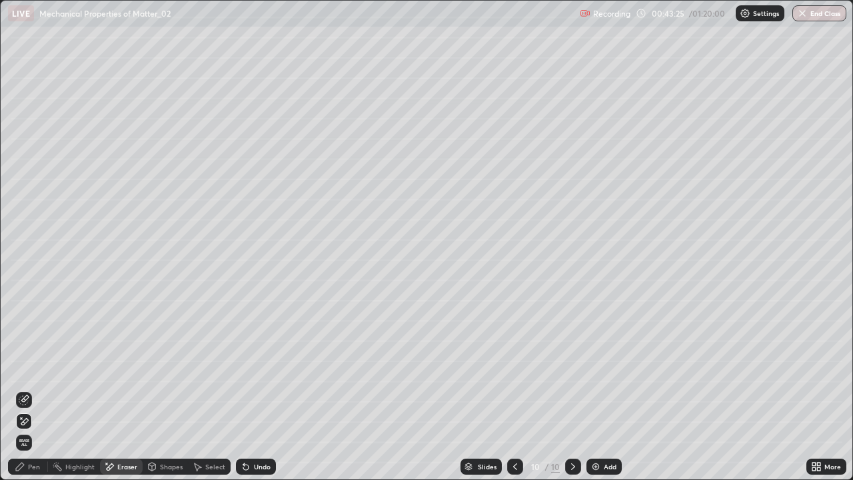
click at [26, 389] on div at bounding box center [24, 400] width 16 height 16
click at [39, 389] on div "Pen" at bounding box center [28, 467] width 40 height 16
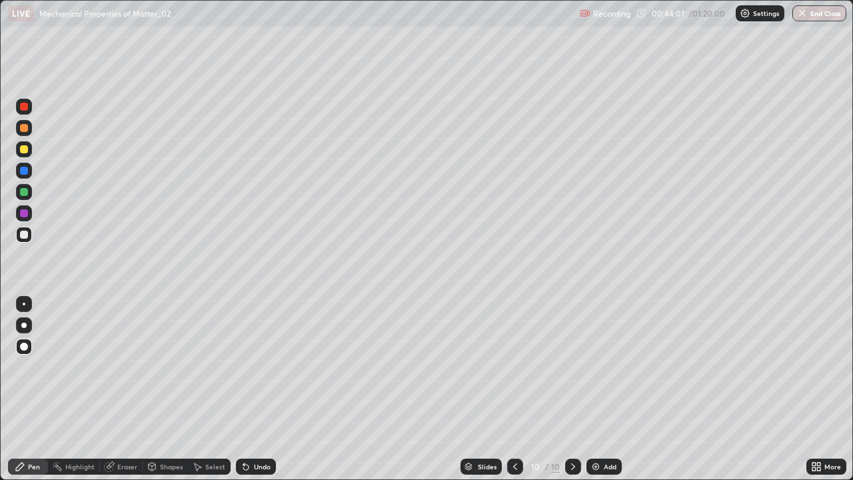
click at [255, 389] on div "Undo" at bounding box center [262, 466] width 17 height 7
click at [254, 389] on div "Undo" at bounding box center [262, 466] width 17 height 7
click at [255, 389] on div "Undo" at bounding box center [262, 466] width 17 height 7
click at [258, 389] on div "Undo" at bounding box center [262, 466] width 17 height 7
click at [259, 389] on div "Undo" at bounding box center [262, 466] width 17 height 7
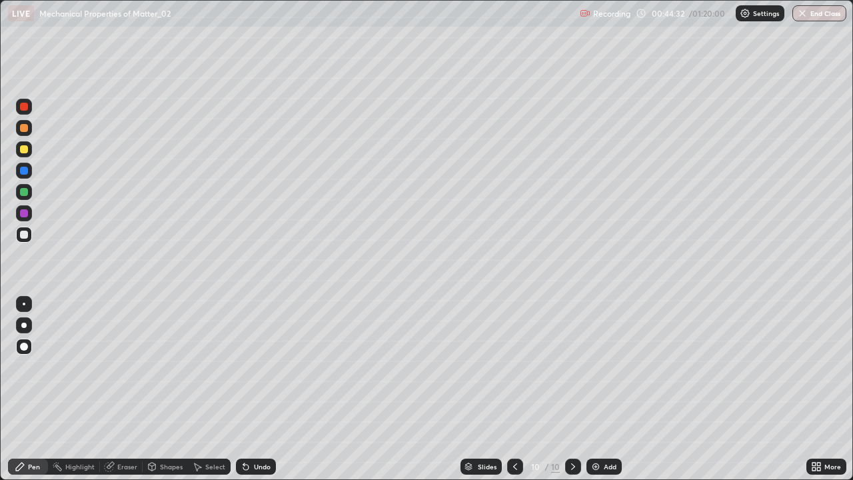
click at [255, 389] on div "Undo" at bounding box center [256, 467] width 40 height 16
click at [25, 191] on div at bounding box center [24, 192] width 8 height 8
click at [27, 321] on div at bounding box center [24, 325] width 16 height 16
click at [113, 389] on icon at bounding box center [109, 466] width 11 height 11
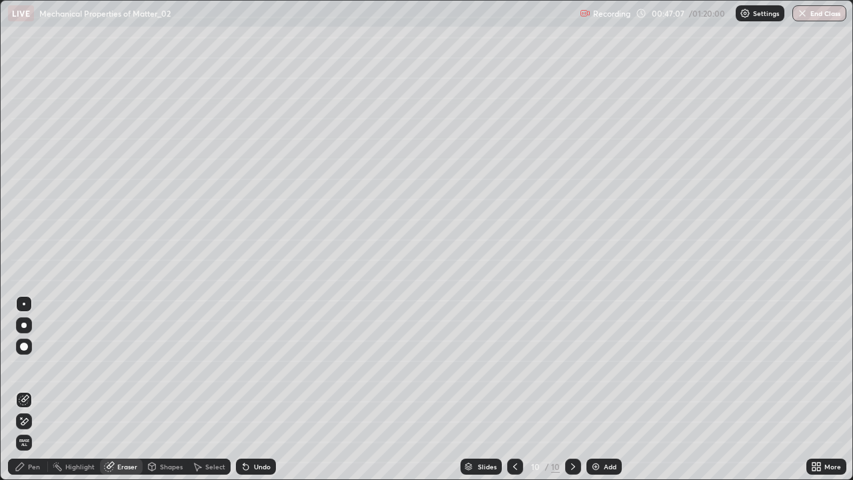
click at [45, 389] on div "Pen" at bounding box center [28, 467] width 40 height 16
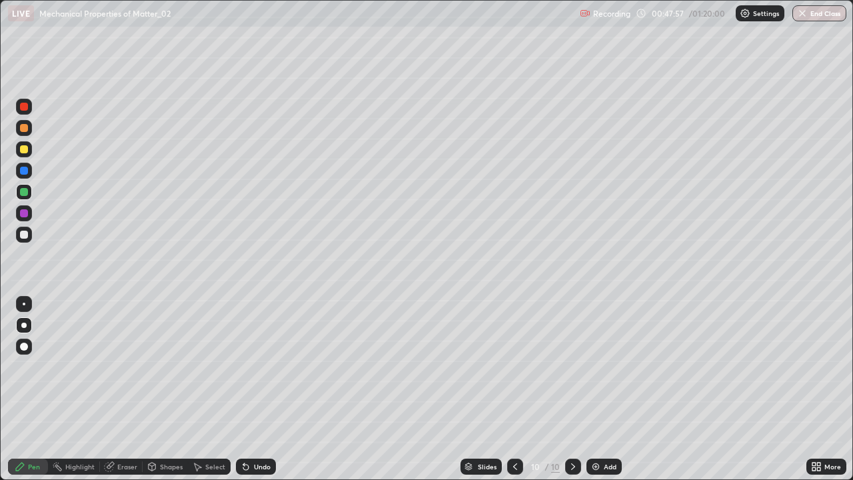
click at [26, 151] on div at bounding box center [24, 149] width 8 height 8
click at [260, 389] on div "Undo" at bounding box center [262, 466] width 17 height 7
click at [212, 389] on div "Select" at bounding box center [215, 466] width 20 height 7
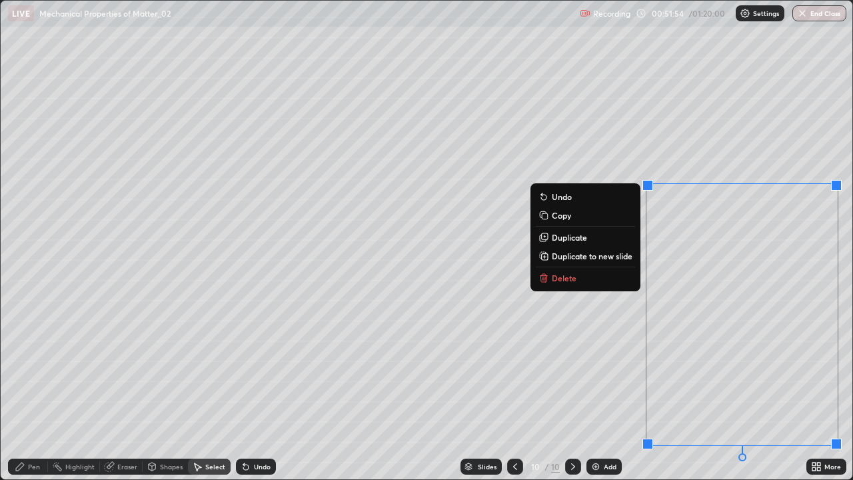
click at [600, 360] on div "0 ° Undo Copy Duplicate Duplicate to new slide Delete" at bounding box center [427, 240] width 852 height 479
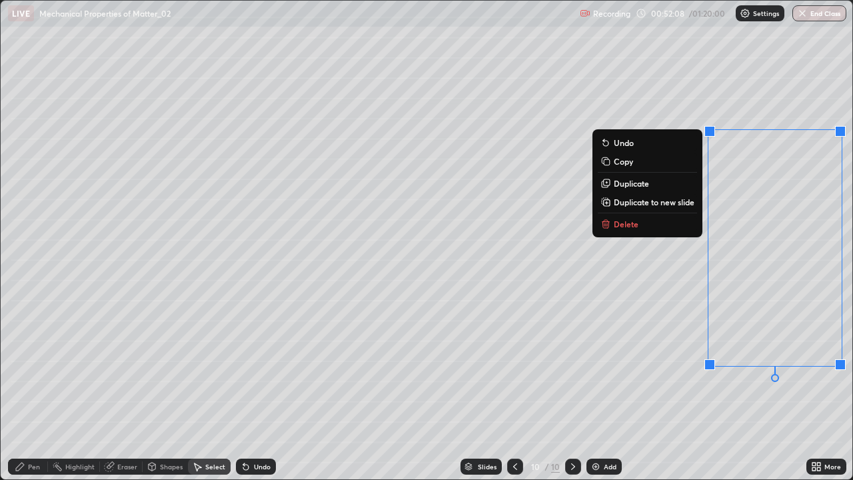
click at [651, 325] on div "0 ° Undo Copy Duplicate Duplicate to new slide Delete" at bounding box center [427, 240] width 852 height 479
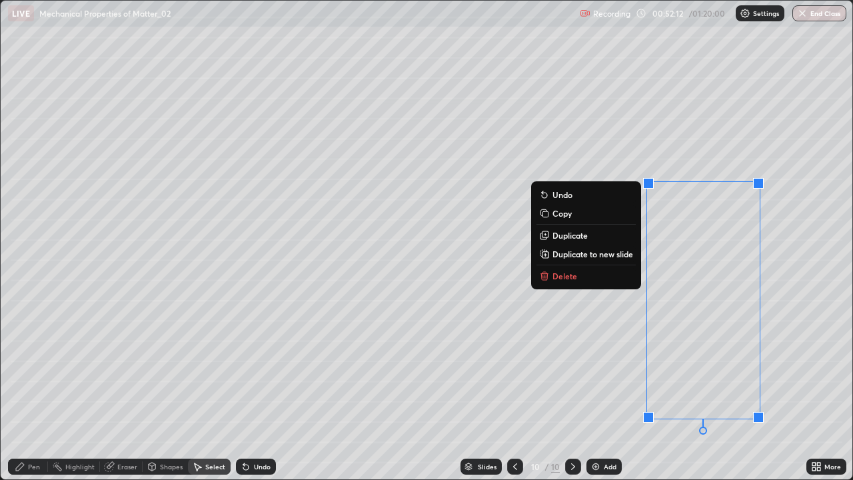
click at [796, 142] on div "0 ° Undo Copy Duplicate Duplicate to new slide Delete" at bounding box center [427, 240] width 852 height 479
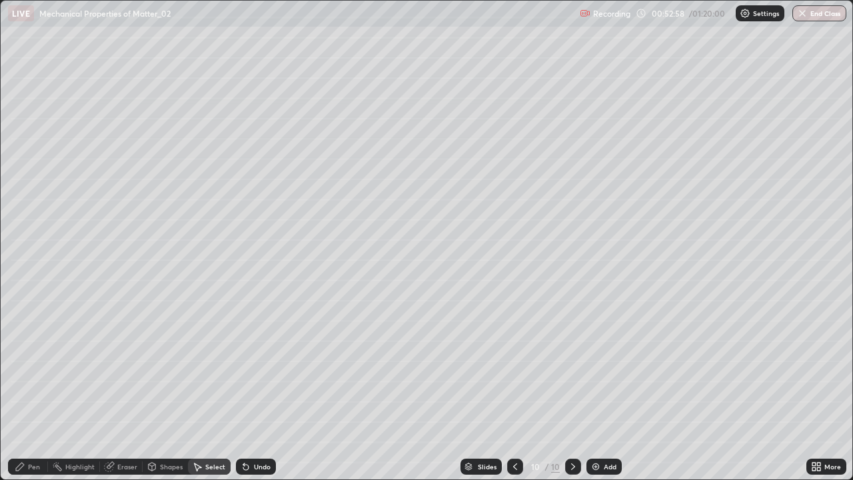
click at [569, 389] on icon at bounding box center [573, 466] width 11 height 11
click at [598, 389] on img at bounding box center [596, 466] width 11 height 11
click at [35, 389] on div "Pen" at bounding box center [34, 466] width 12 height 7
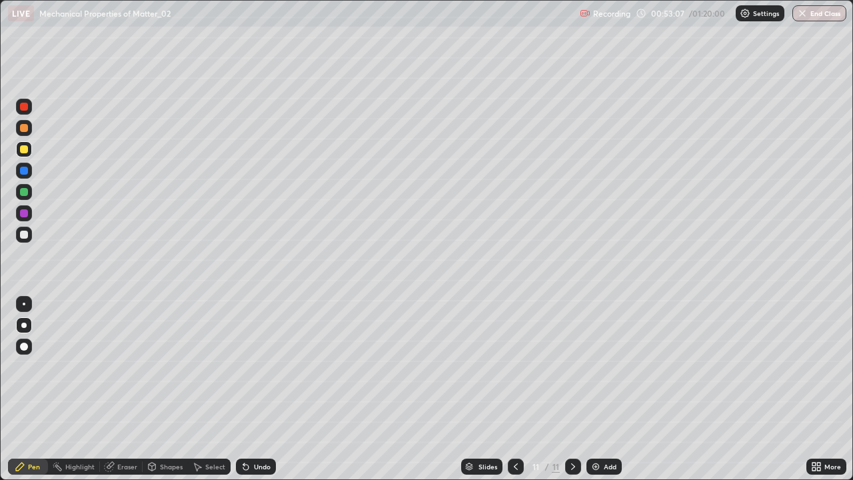
click at [27, 229] on div at bounding box center [24, 235] width 16 height 16
click at [165, 389] on div "Shapes" at bounding box center [171, 466] width 23 height 7
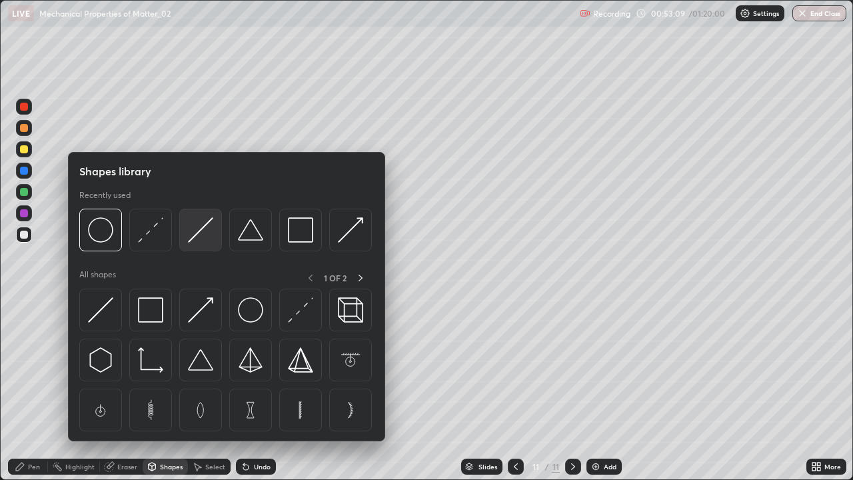
click at [195, 237] on img at bounding box center [200, 229] width 25 height 25
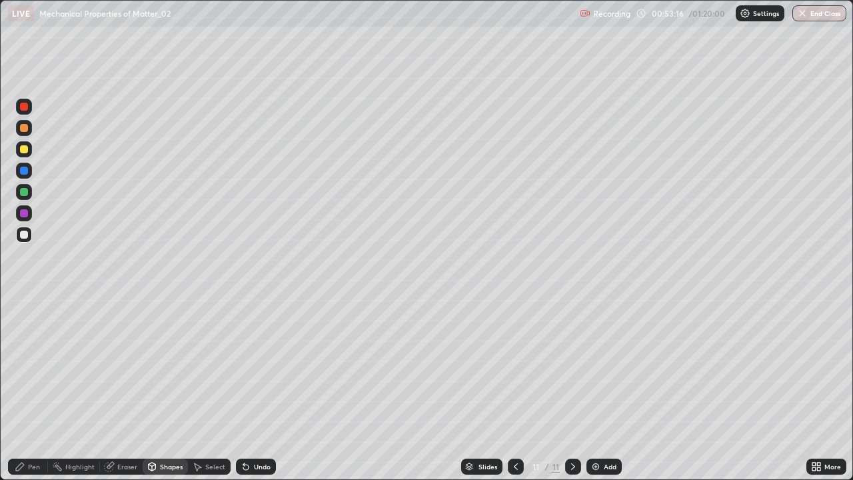
click at [254, 389] on div "Undo" at bounding box center [262, 466] width 17 height 7
click at [169, 389] on div "Shapes" at bounding box center [171, 466] width 23 height 7
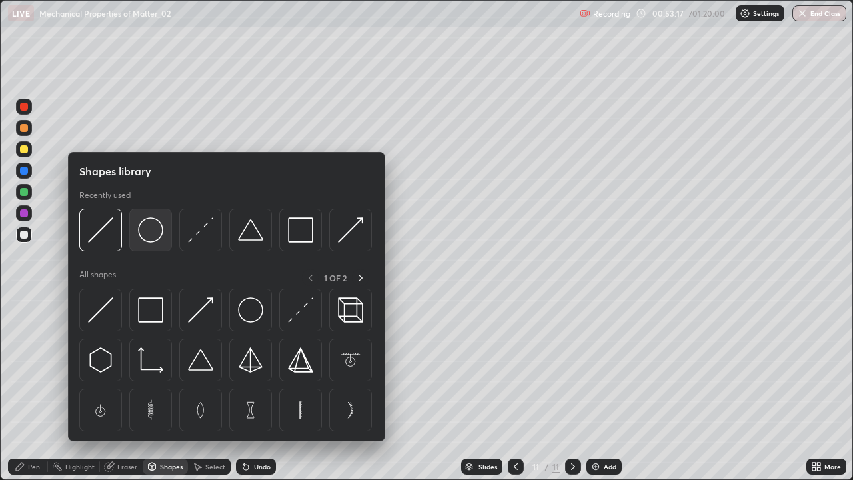
click at [151, 233] on img at bounding box center [150, 229] width 25 height 25
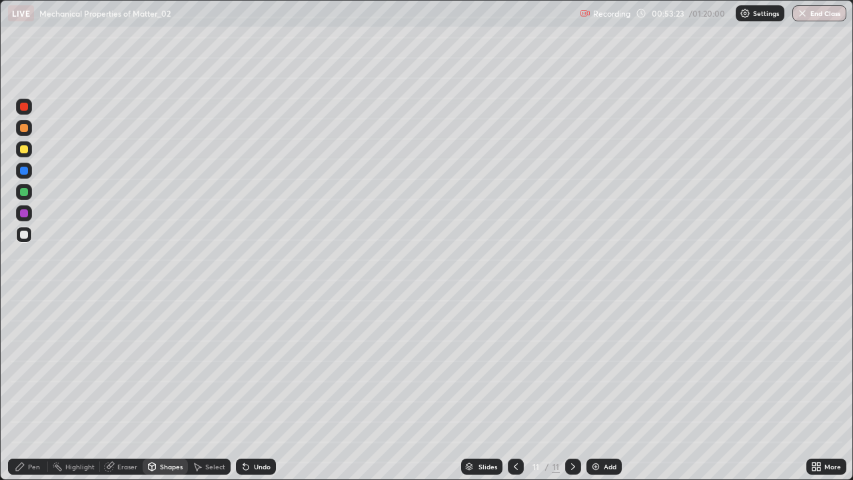
click at [123, 389] on div "Eraser" at bounding box center [127, 466] width 20 height 7
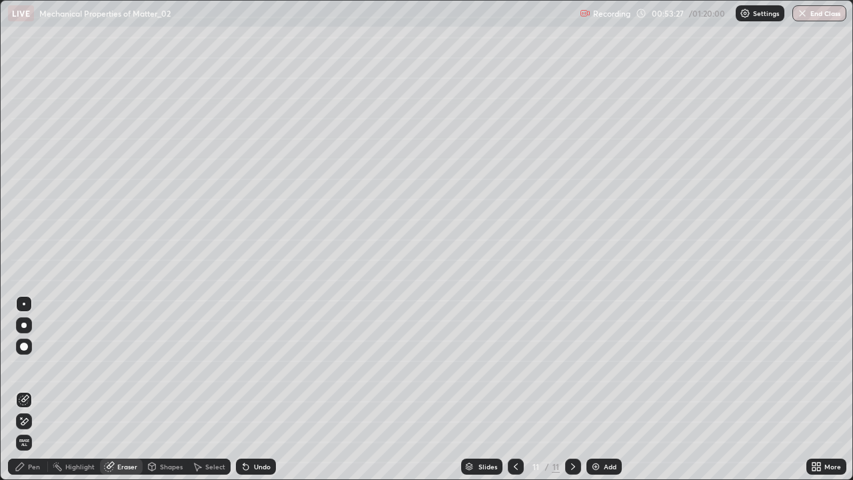
click at [166, 389] on div "Shapes" at bounding box center [171, 466] width 23 height 7
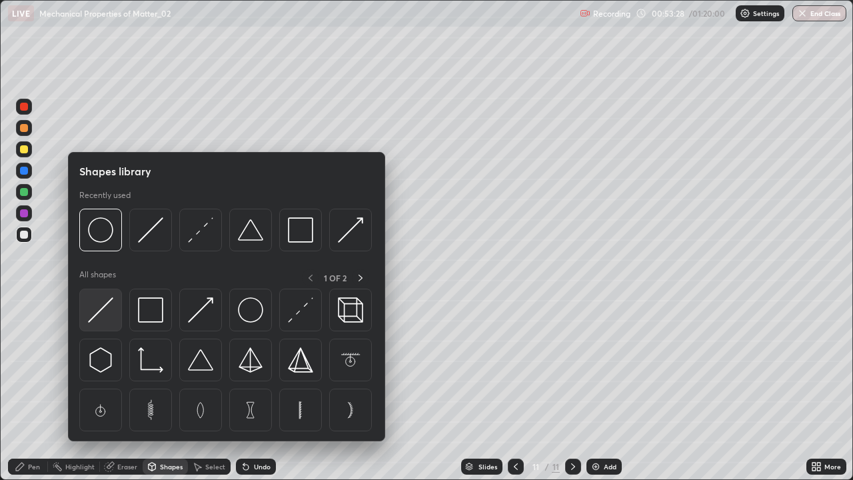
click at [100, 313] on img at bounding box center [100, 309] width 25 height 25
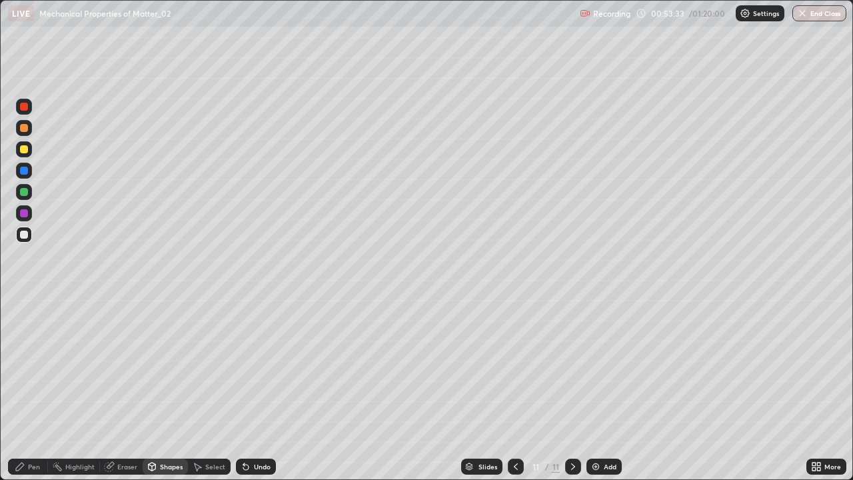
click at [41, 389] on div "Pen" at bounding box center [28, 467] width 40 height 16
click at [246, 389] on icon at bounding box center [246, 466] width 11 height 11
click at [247, 389] on icon at bounding box center [246, 466] width 11 height 11
click at [247, 389] on div "Undo" at bounding box center [256, 467] width 40 height 16
click at [255, 389] on div "Undo" at bounding box center [262, 466] width 17 height 7
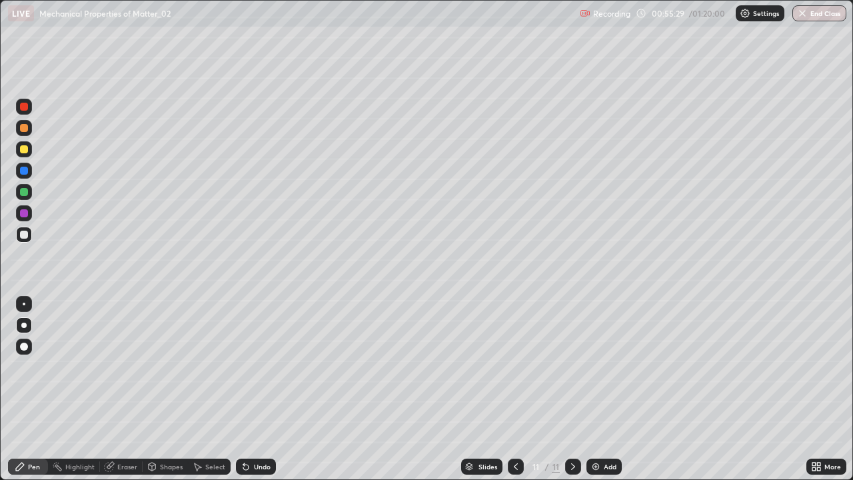
click at [251, 389] on div "Undo" at bounding box center [256, 467] width 40 height 16
click at [249, 389] on icon at bounding box center [246, 466] width 11 height 11
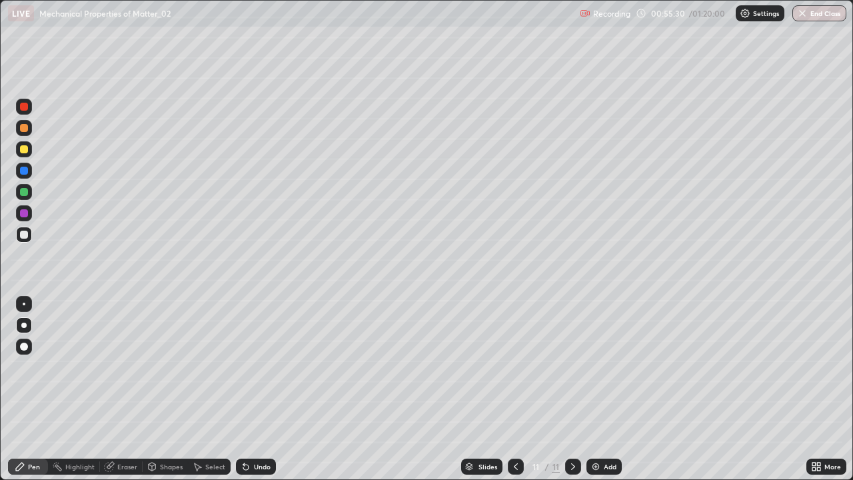
click at [251, 389] on div "Undo" at bounding box center [256, 467] width 40 height 16
click at [250, 389] on div "Undo" at bounding box center [256, 467] width 40 height 16
click at [249, 389] on icon at bounding box center [246, 466] width 11 height 11
click at [23, 149] on div at bounding box center [24, 149] width 8 height 8
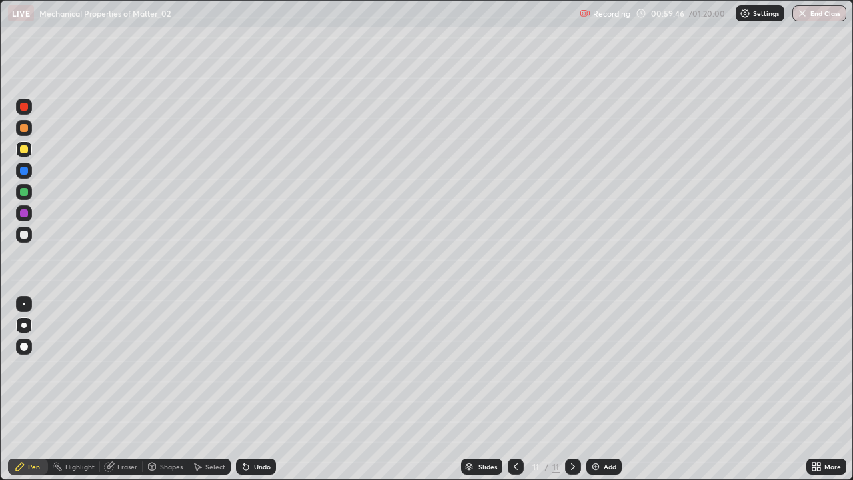
click at [601, 389] on div "Add" at bounding box center [604, 467] width 35 height 16
click at [23, 235] on div at bounding box center [24, 235] width 8 height 8
click at [254, 389] on div "Undo" at bounding box center [262, 466] width 17 height 7
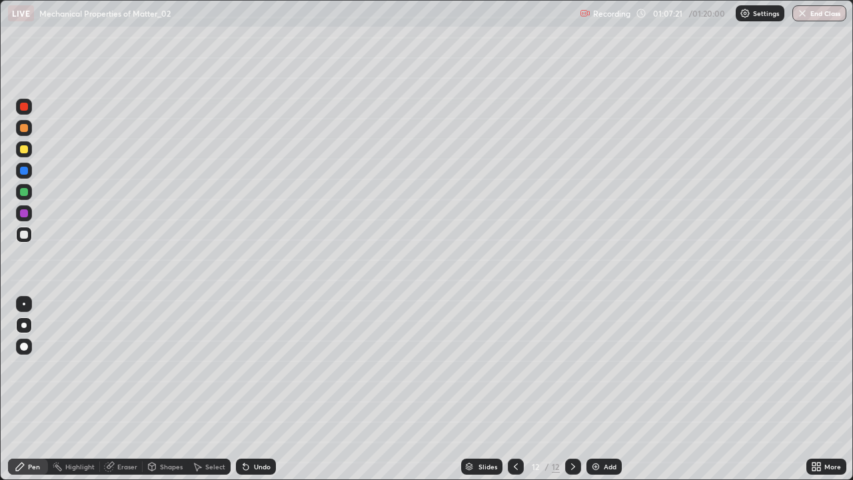
click at [832, 389] on div "More" at bounding box center [833, 466] width 17 height 7
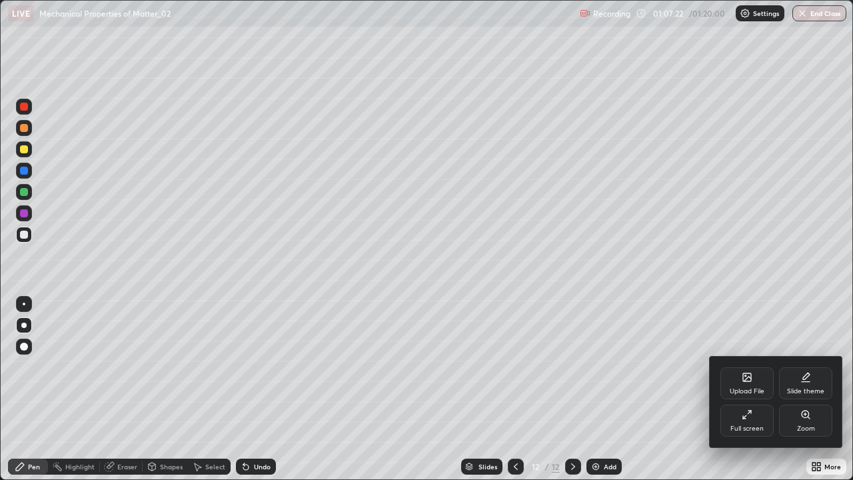
click at [741, 389] on div "Full screen" at bounding box center [747, 421] width 53 height 32
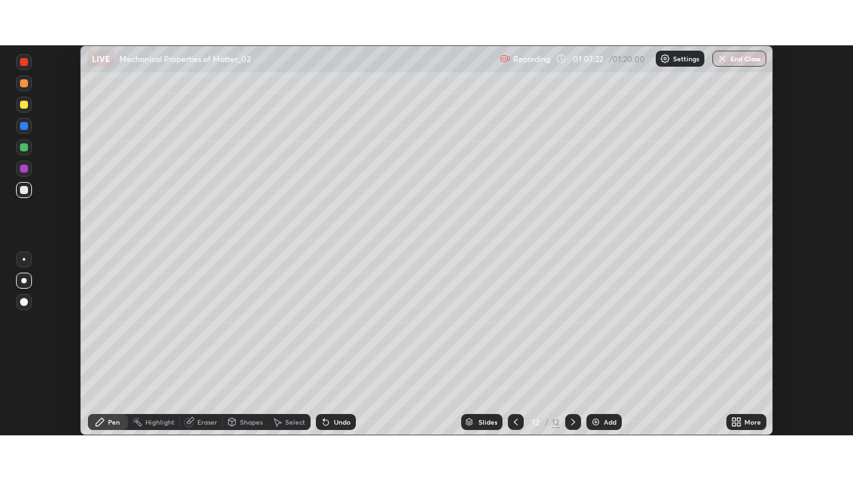
scroll to position [66269, 65806]
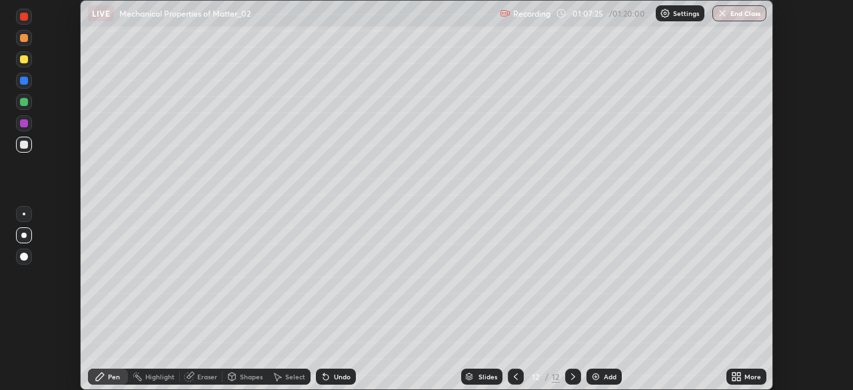
click at [739, 379] on icon at bounding box center [738, 378] width 3 height 3
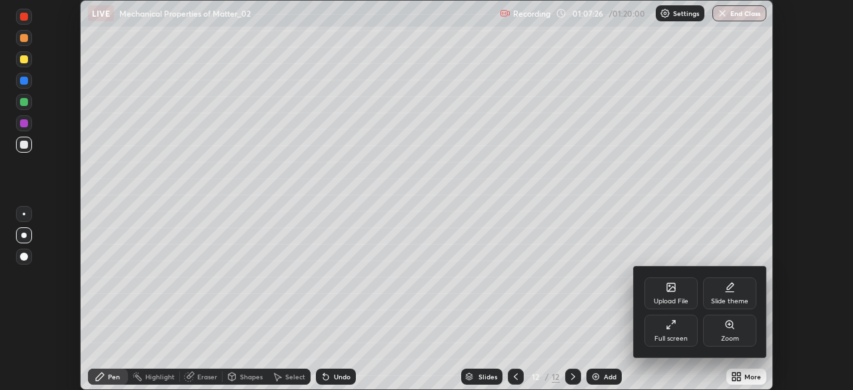
click at [675, 332] on div "Full screen" at bounding box center [671, 331] width 53 height 32
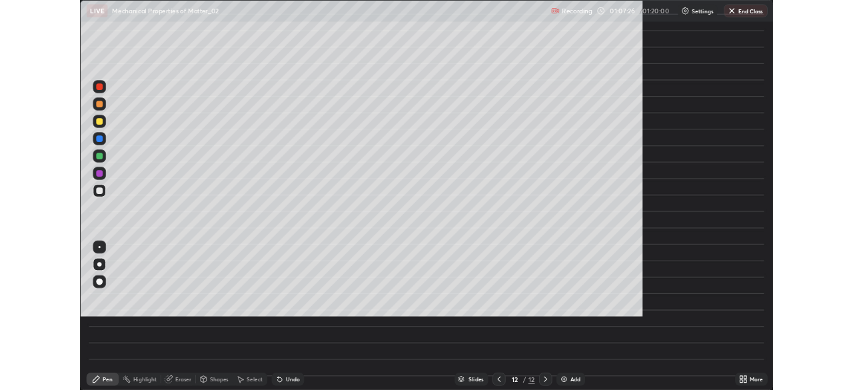
scroll to position [480, 853]
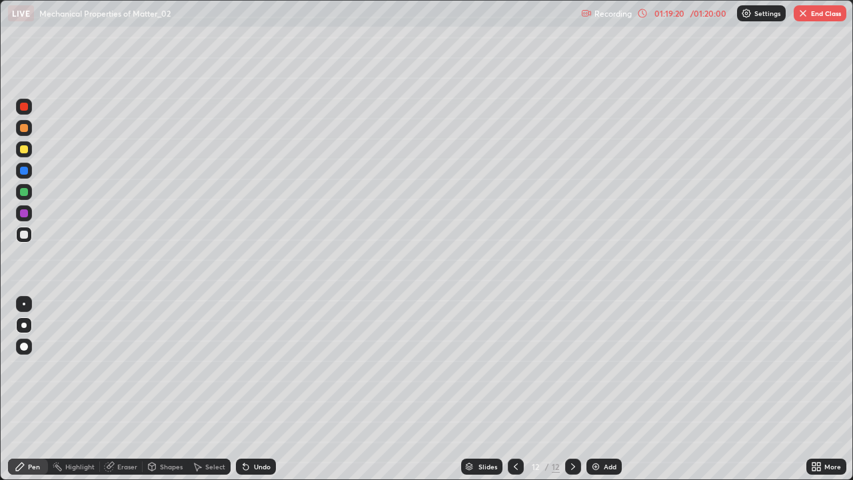
click at [817, 17] on button "End Class" at bounding box center [820, 13] width 53 height 16
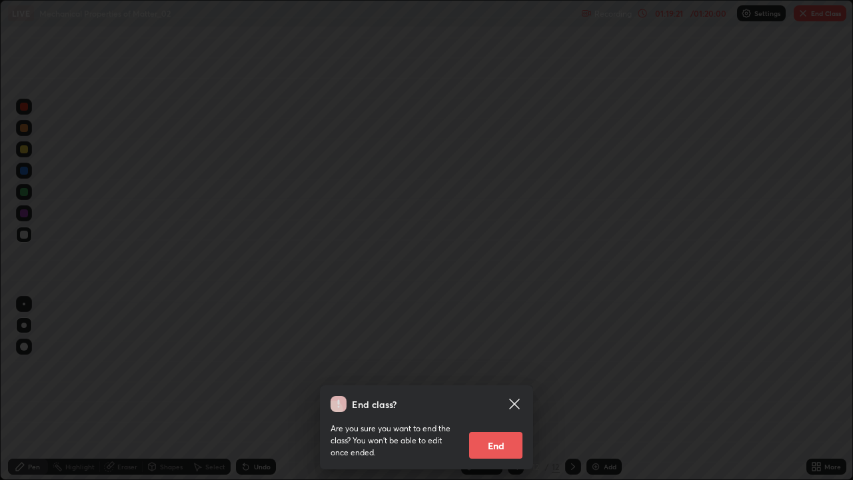
click at [512, 389] on button "End" at bounding box center [495, 445] width 53 height 27
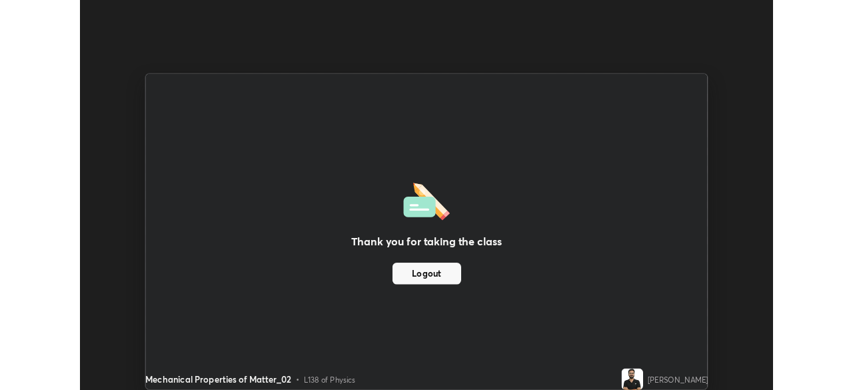
scroll to position [66269, 65806]
